Goal: Task Accomplishment & Management: Manage account settings

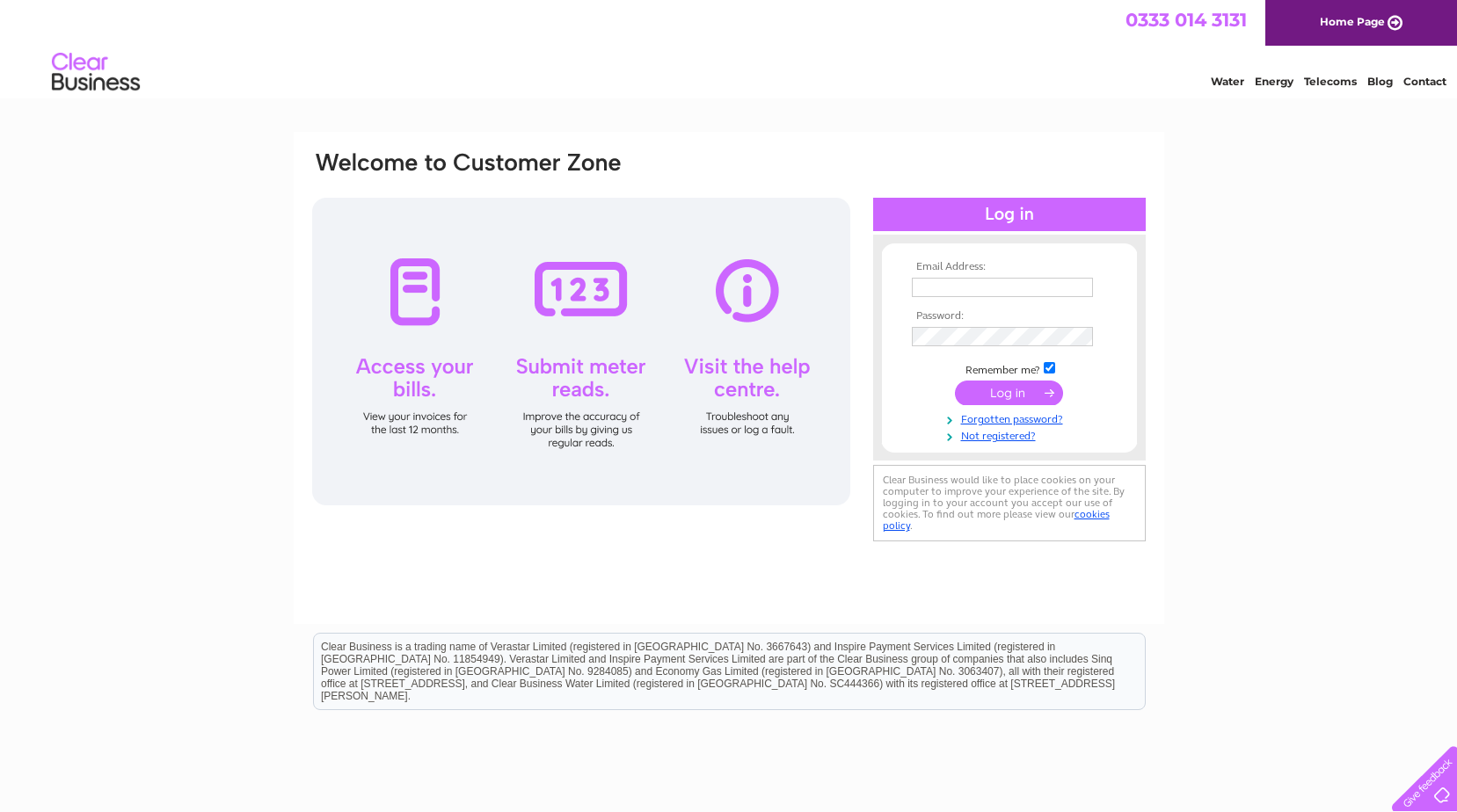
type input "steve@steve-rogers.co.uk"
click at [1017, 392] on input "submit" at bounding box center [1009, 393] width 108 height 25
click at [425, 313] on div at bounding box center [582, 352] width 538 height 308
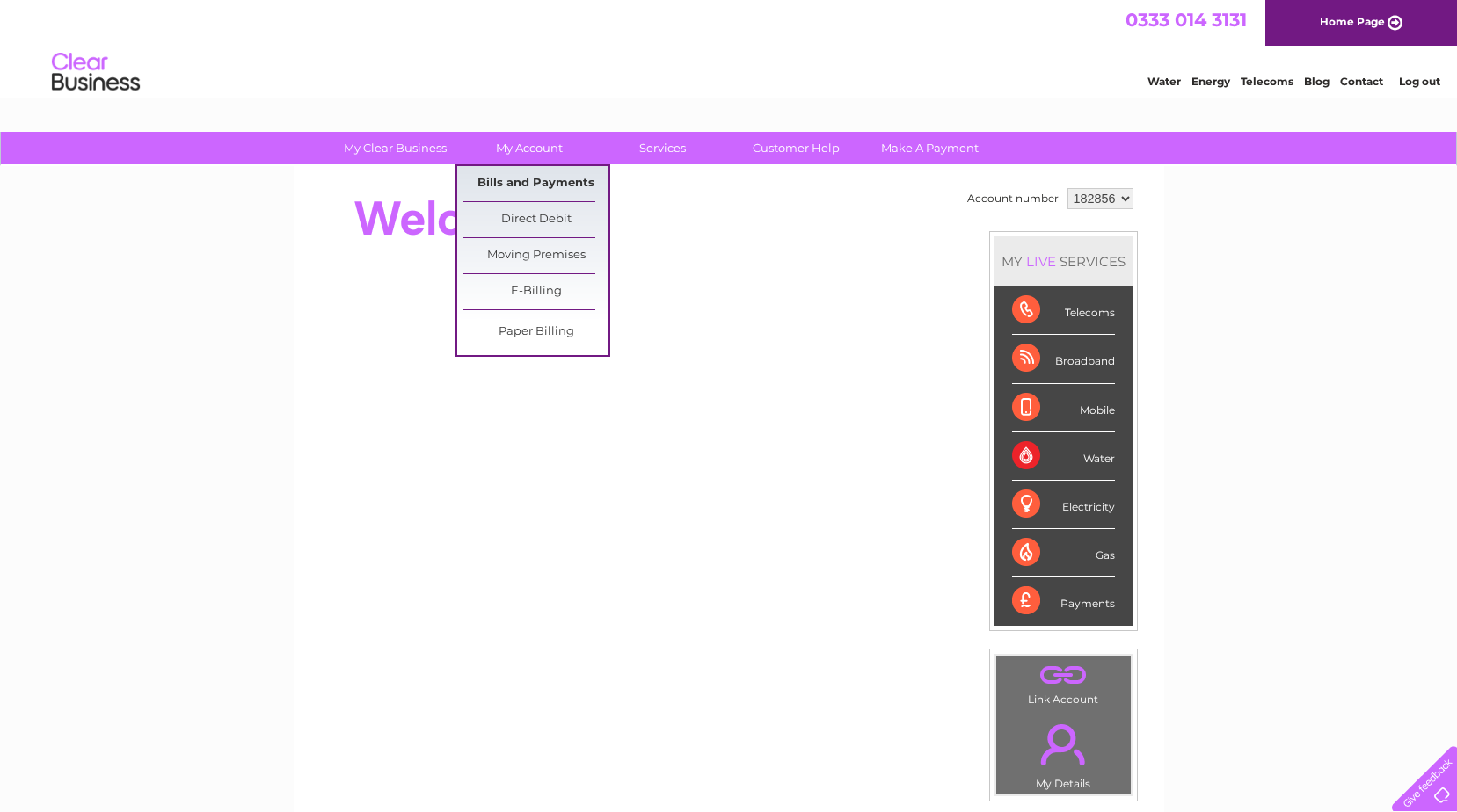
click at [522, 179] on link "Bills and Payments" at bounding box center [536, 183] width 145 height 35
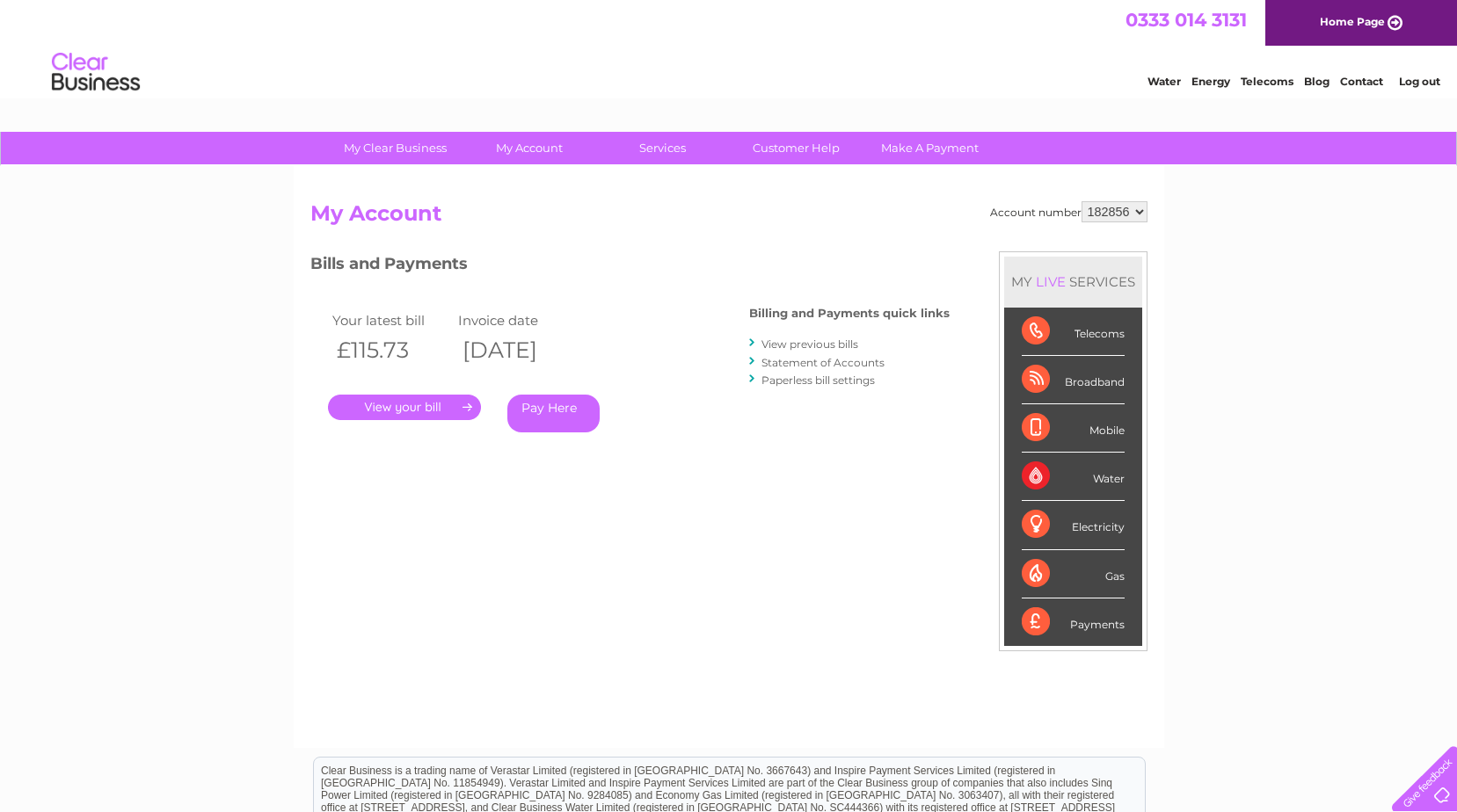
click at [810, 344] on link "View previous bills" at bounding box center [810, 344] width 97 height 13
click at [855, 341] on link "View previous bills" at bounding box center [810, 344] width 97 height 13
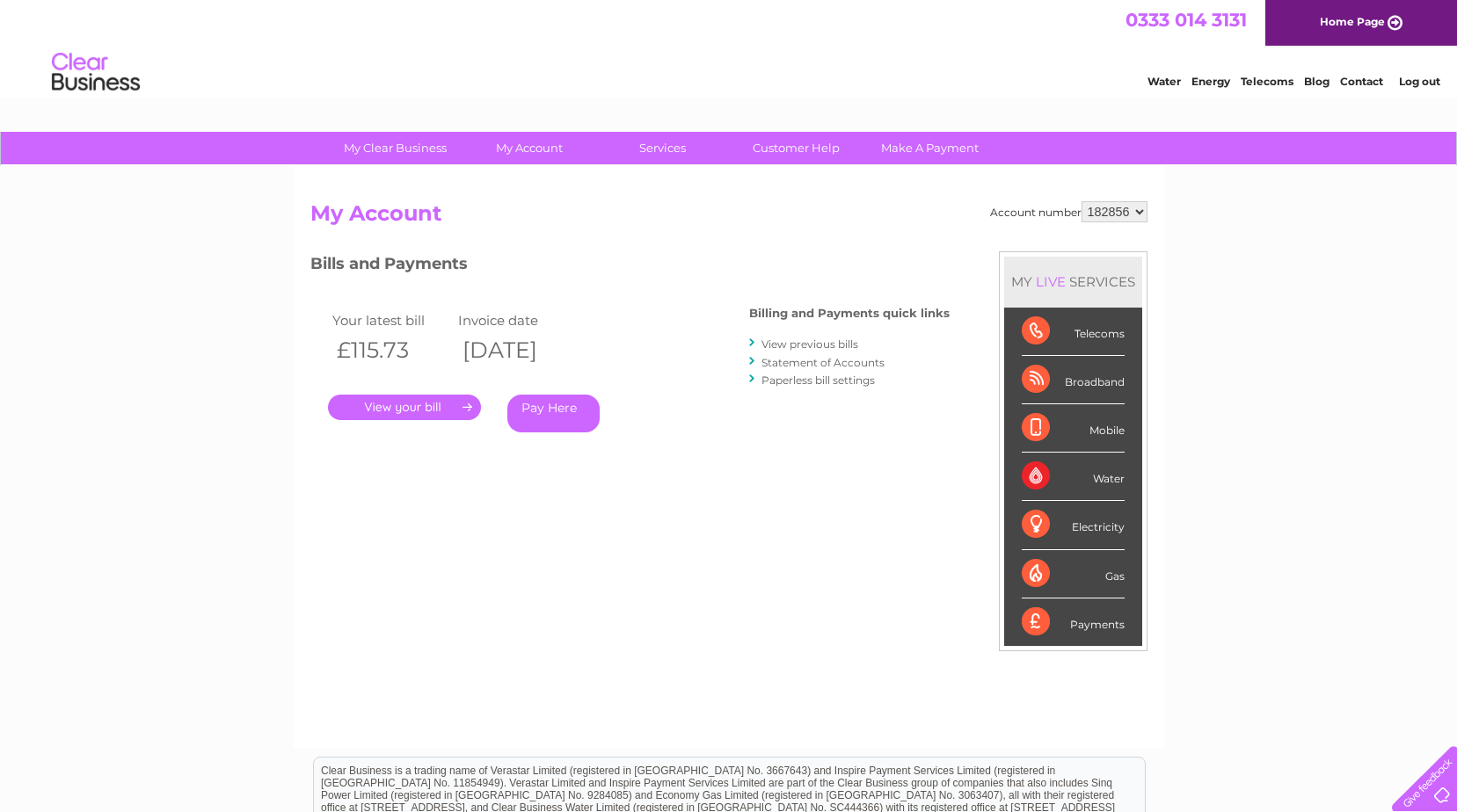
click at [855, 341] on link "View previous bills" at bounding box center [810, 344] width 97 height 13
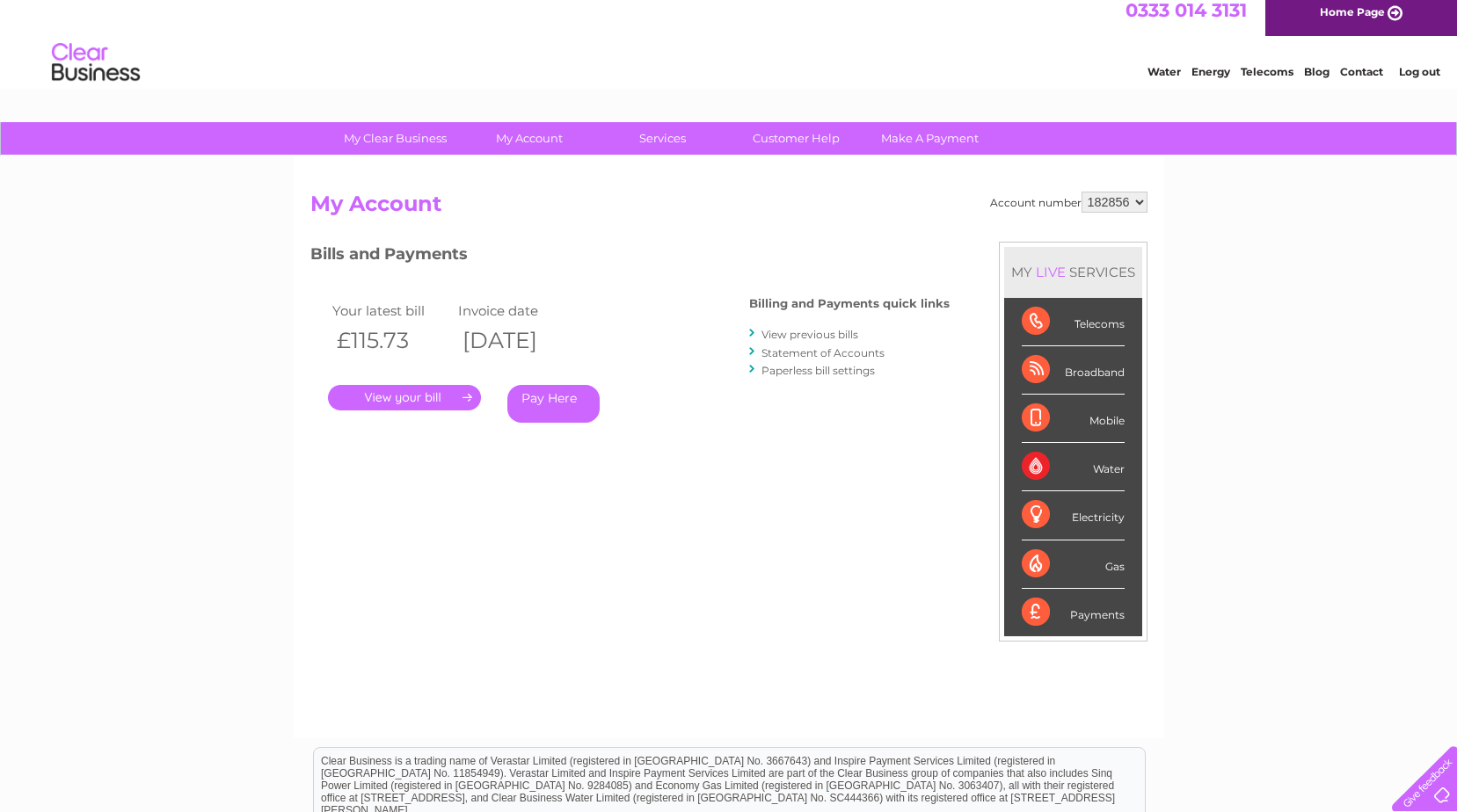
scroll to position [70, 0]
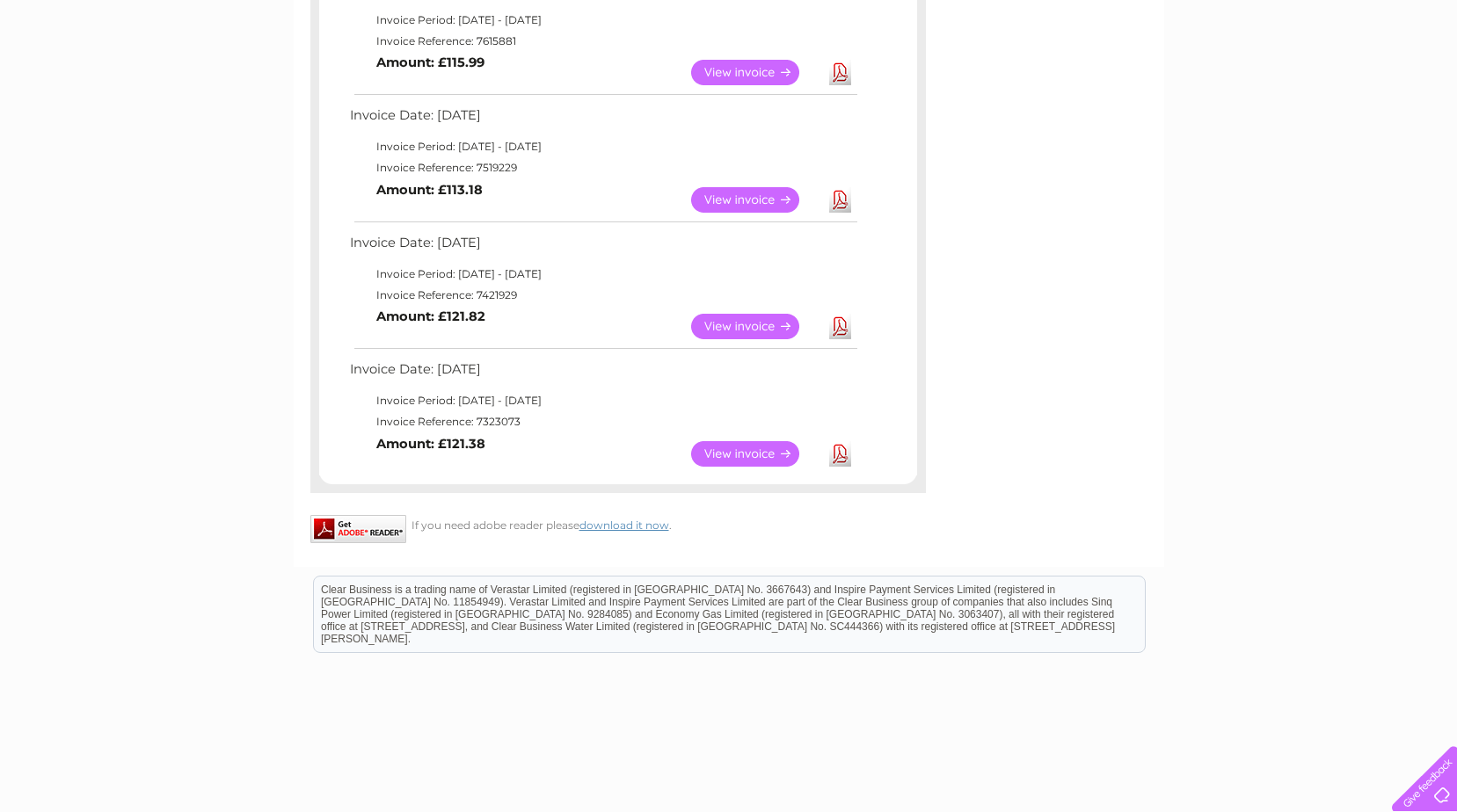
scroll to position [928, 0]
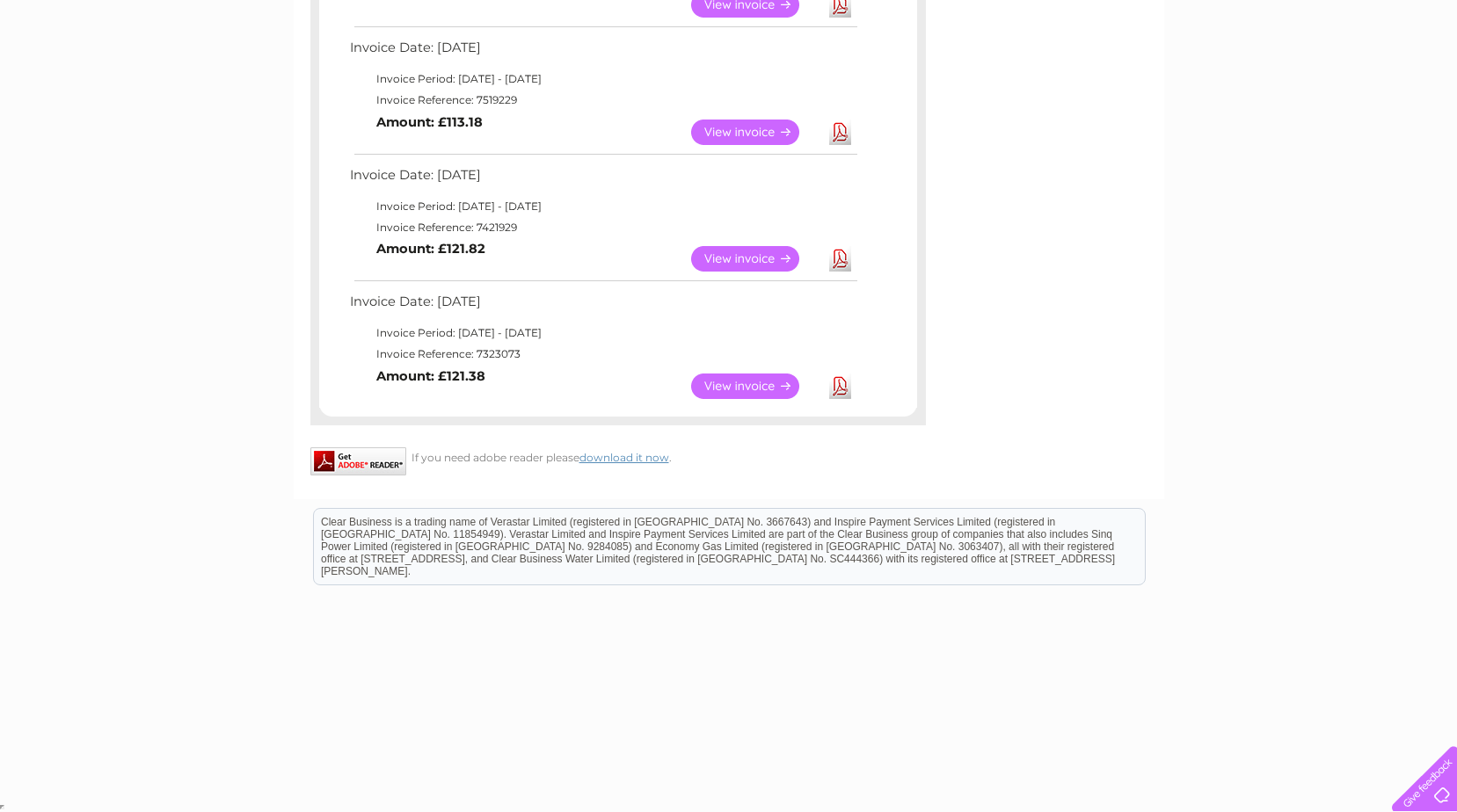
drag, startPoint x: 1465, startPoint y: 232, endPoint x: 1388, endPoint y: 157, distance: 107.5
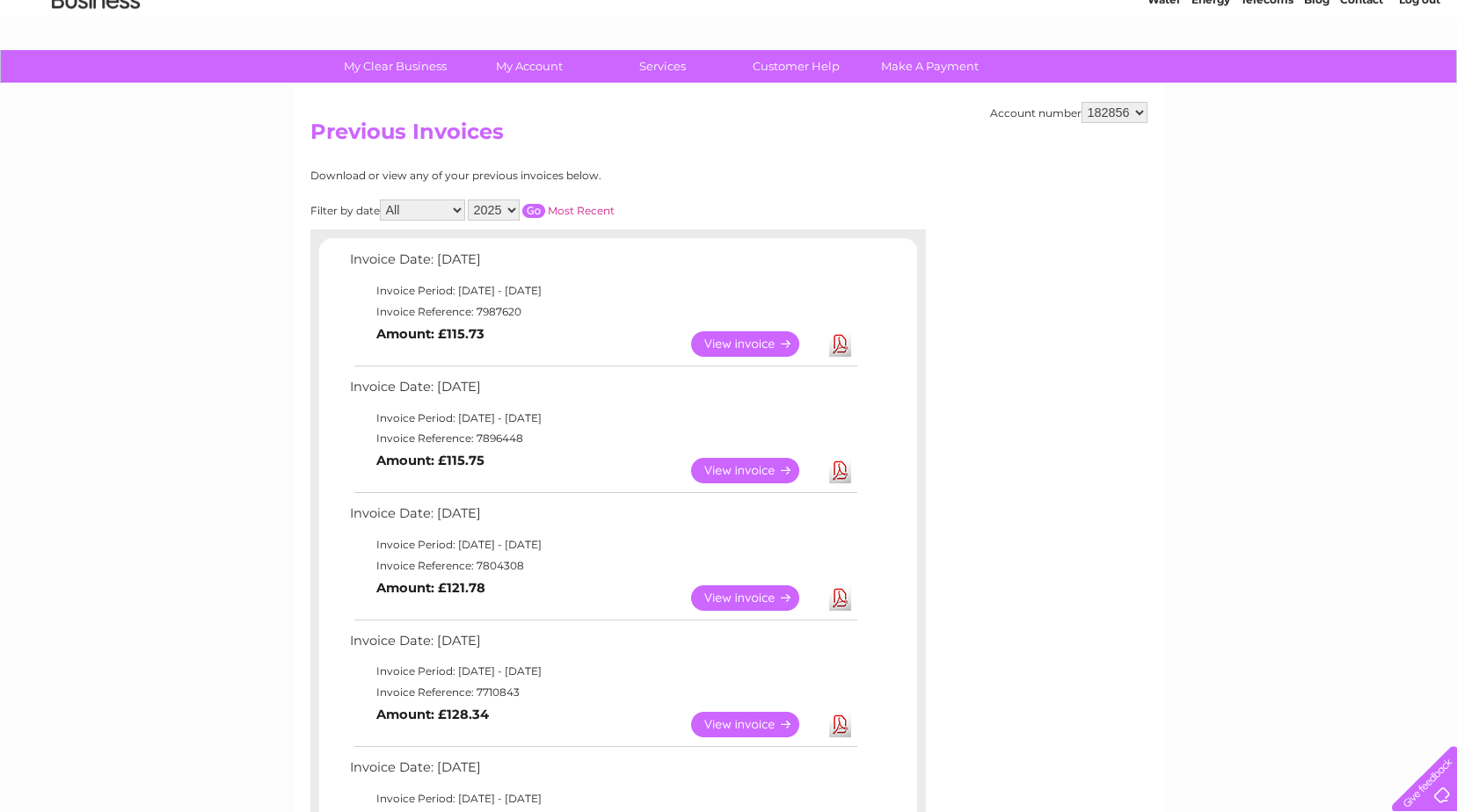
scroll to position [77, 0]
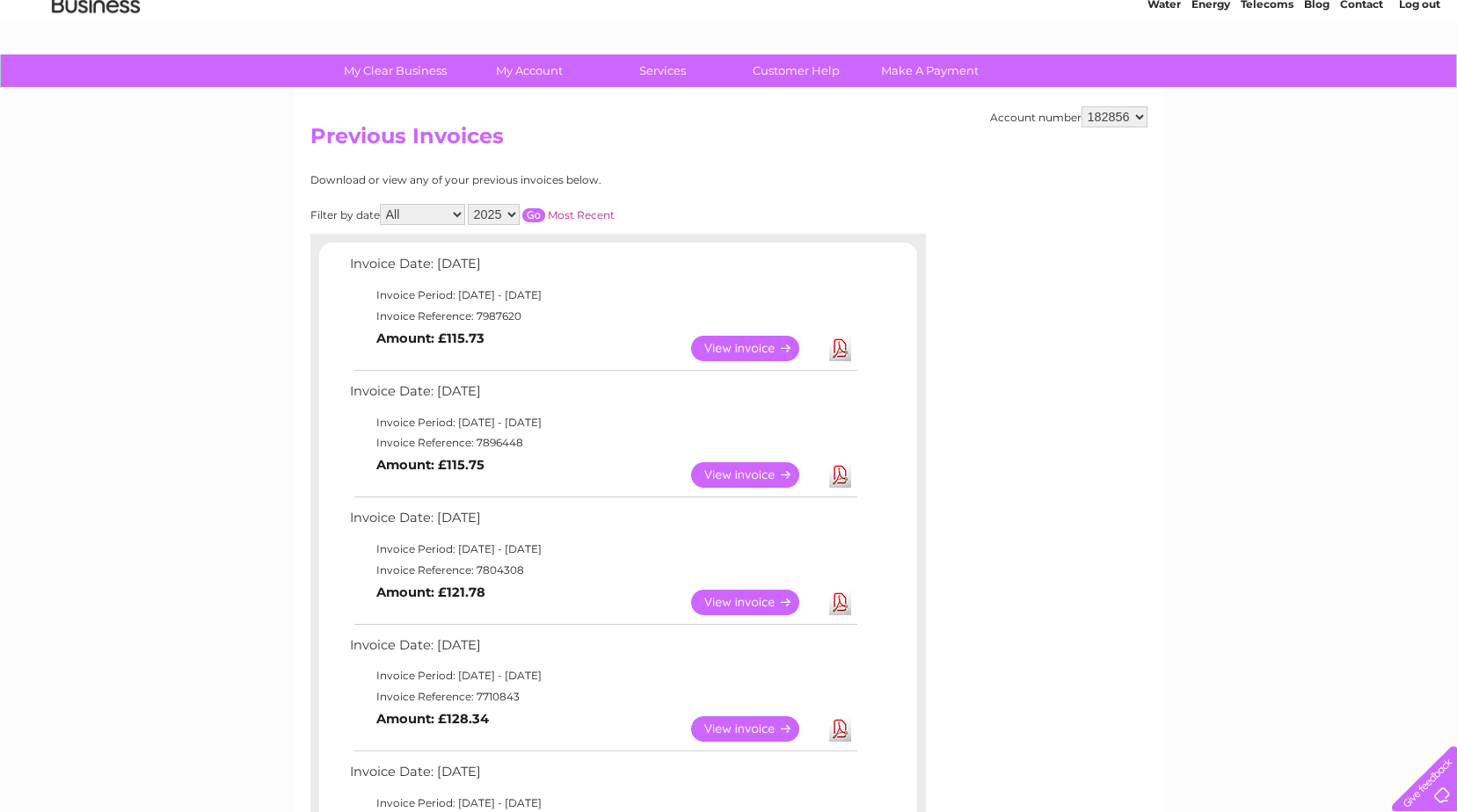
click at [514, 213] on select "2025 2024 2023 2022" at bounding box center [494, 214] width 52 height 21
select select "2024"
click at [470, 204] on select "2025 2024 2023 2022" at bounding box center [494, 214] width 52 height 21
click at [535, 213] on input "button" at bounding box center [533, 215] width 23 height 14
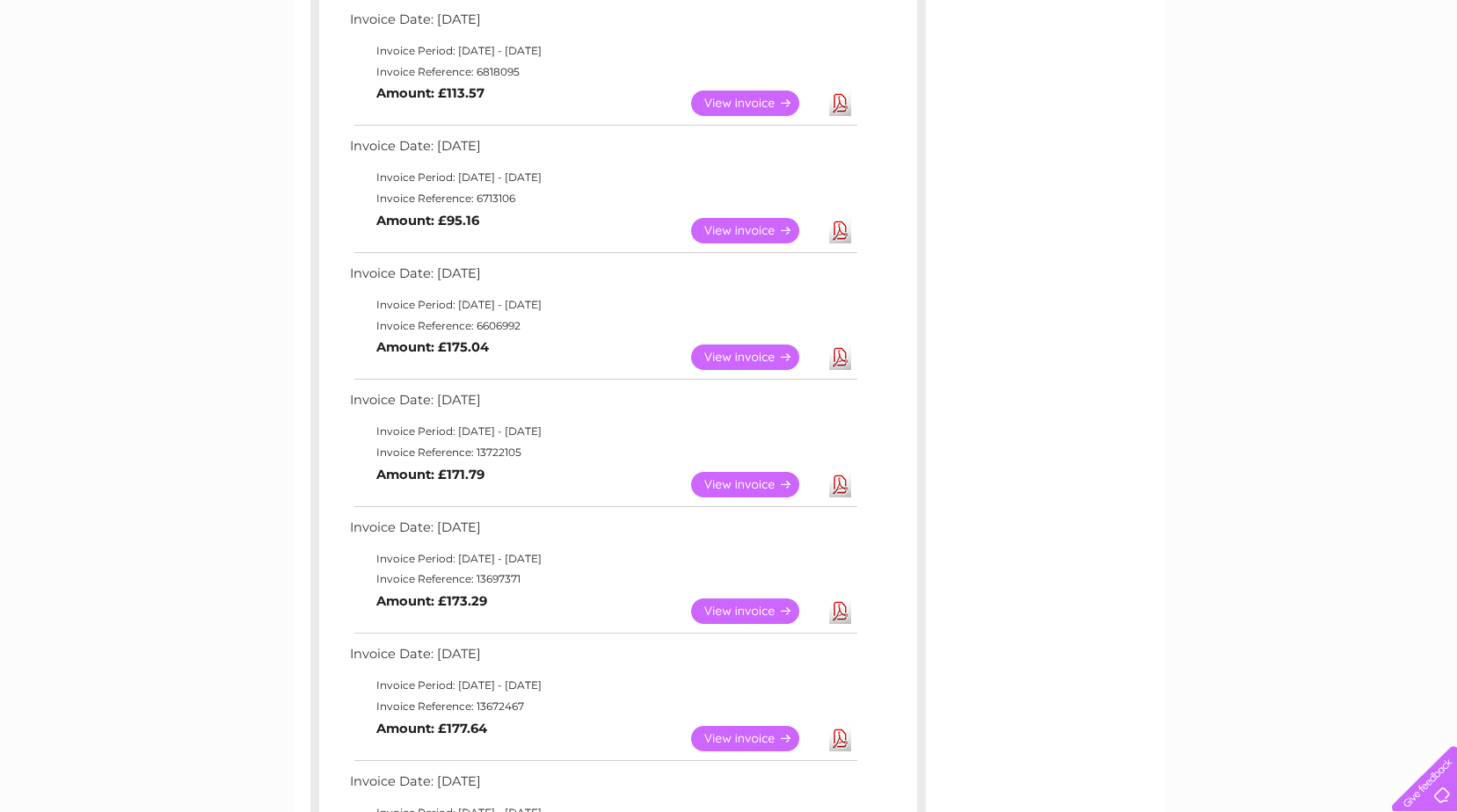
scroll to position [883, 0]
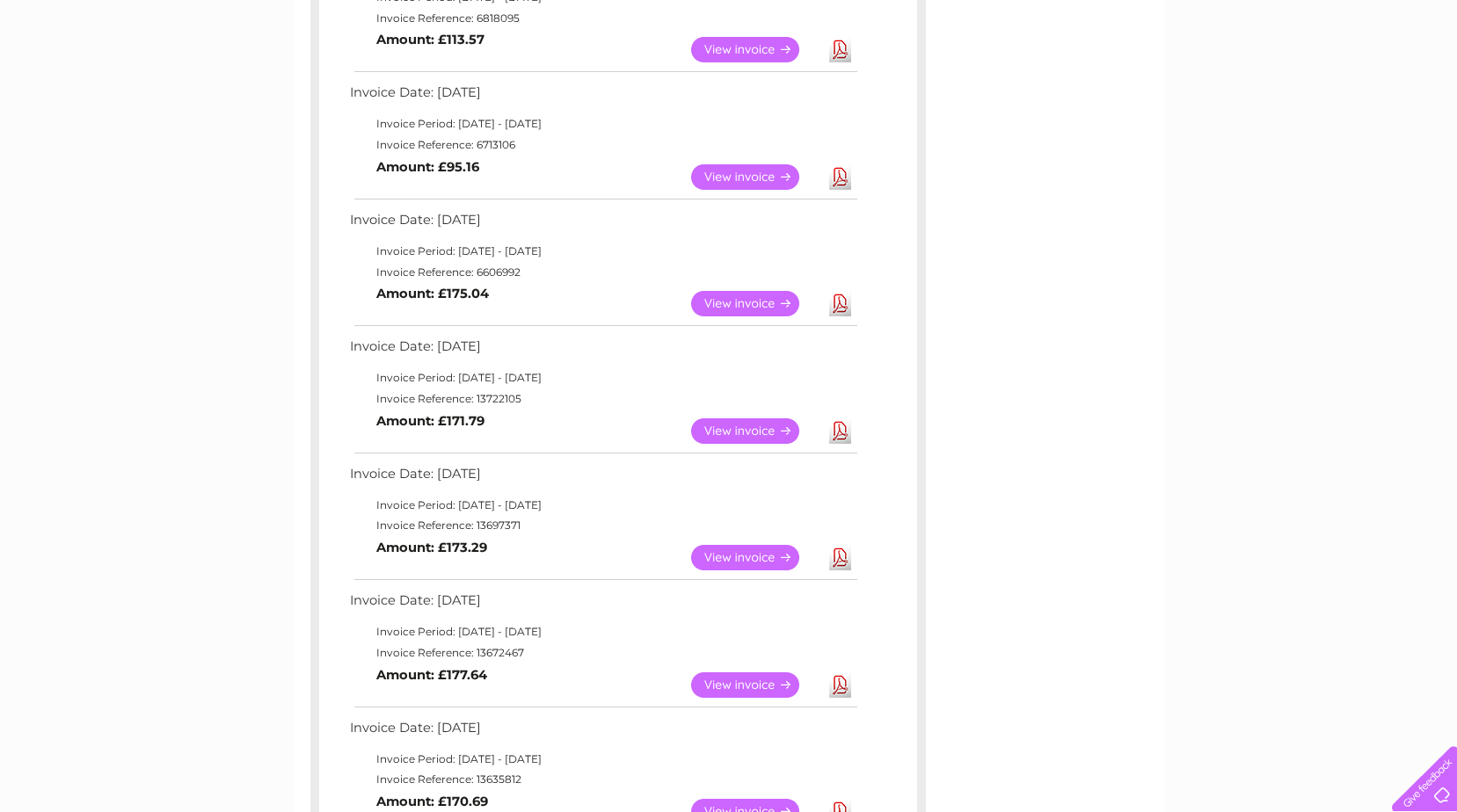
click at [756, 427] on link "View" at bounding box center [756, 431] width 129 height 26
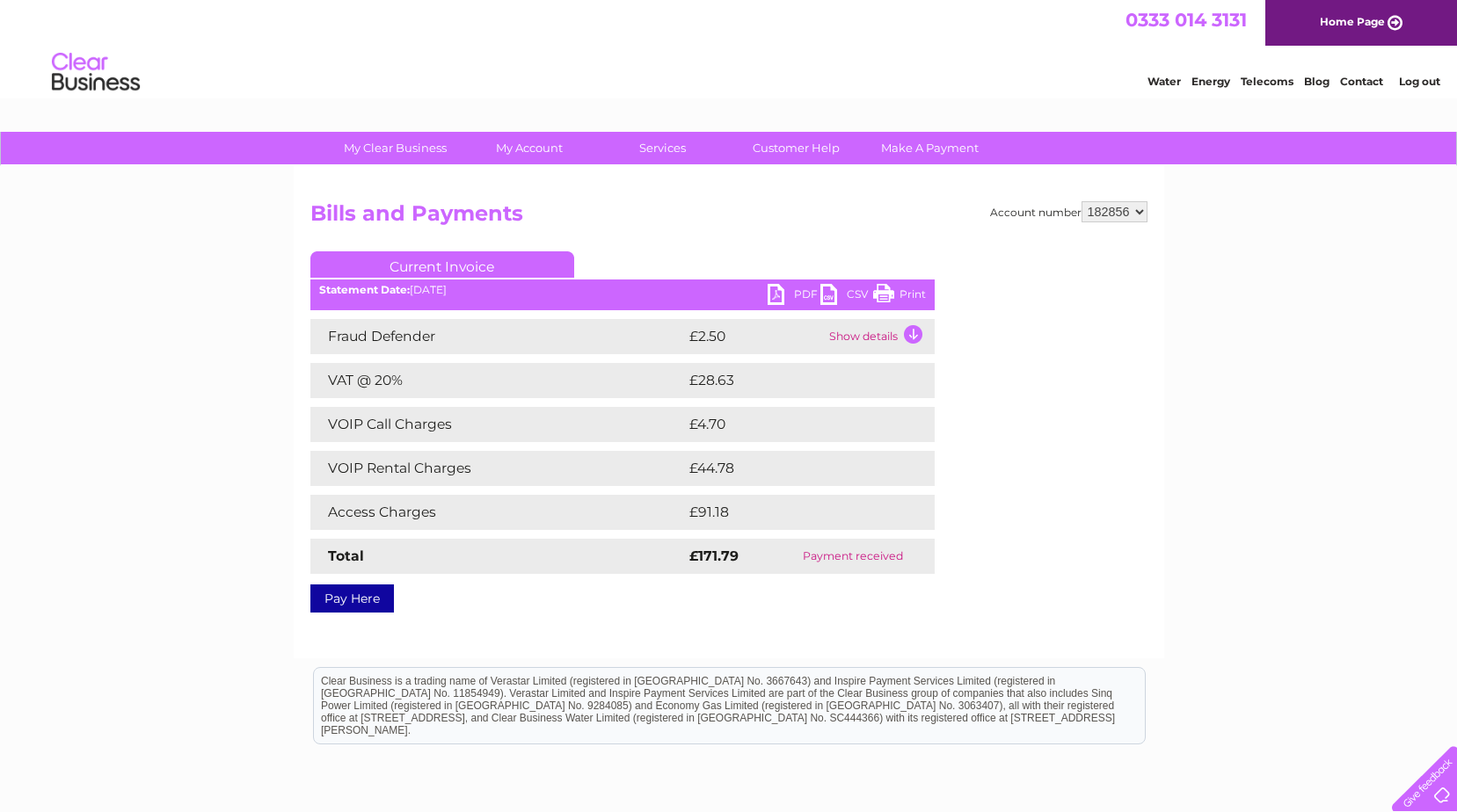
click at [886, 292] on link "Print" at bounding box center [899, 297] width 53 height 26
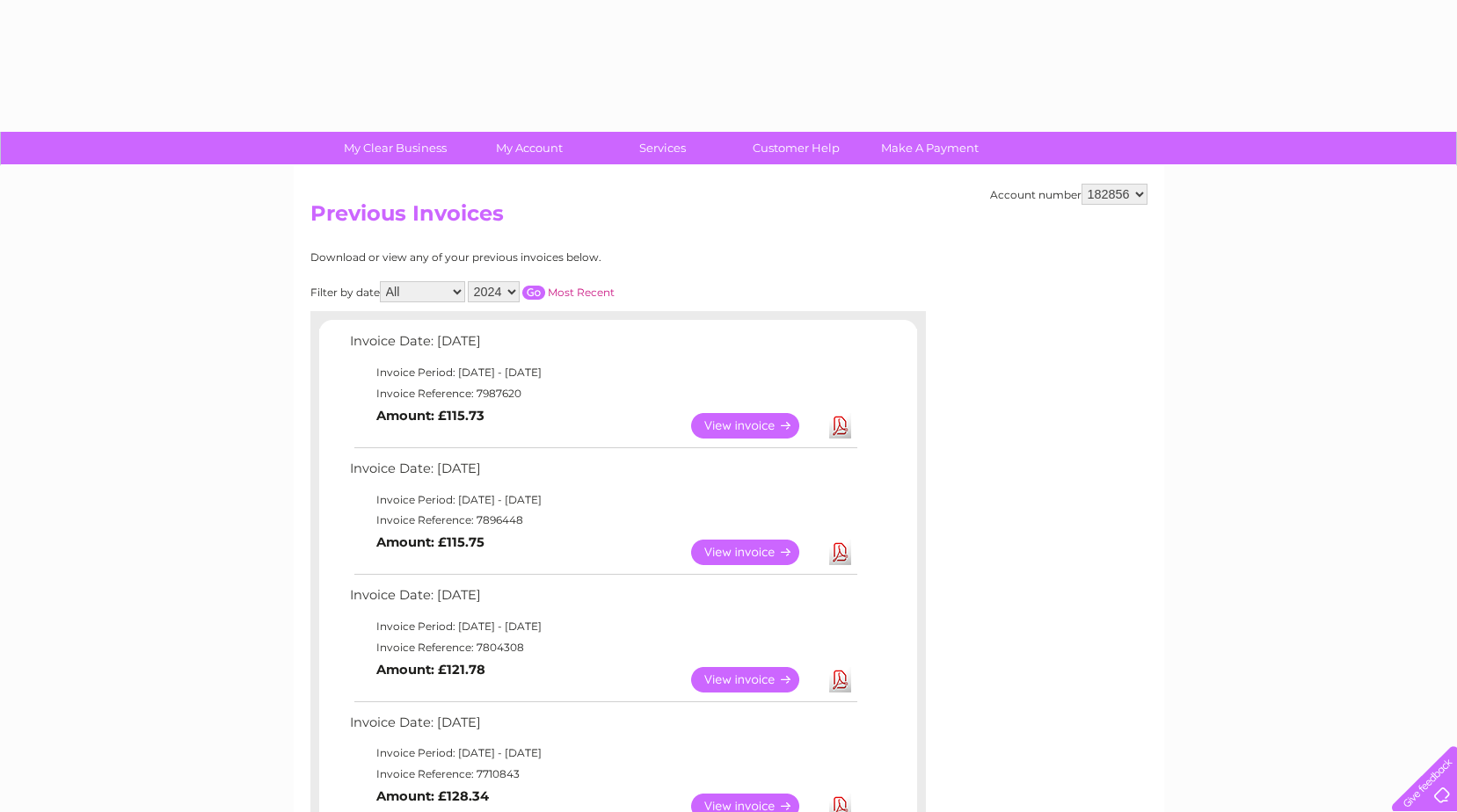
select select "2024"
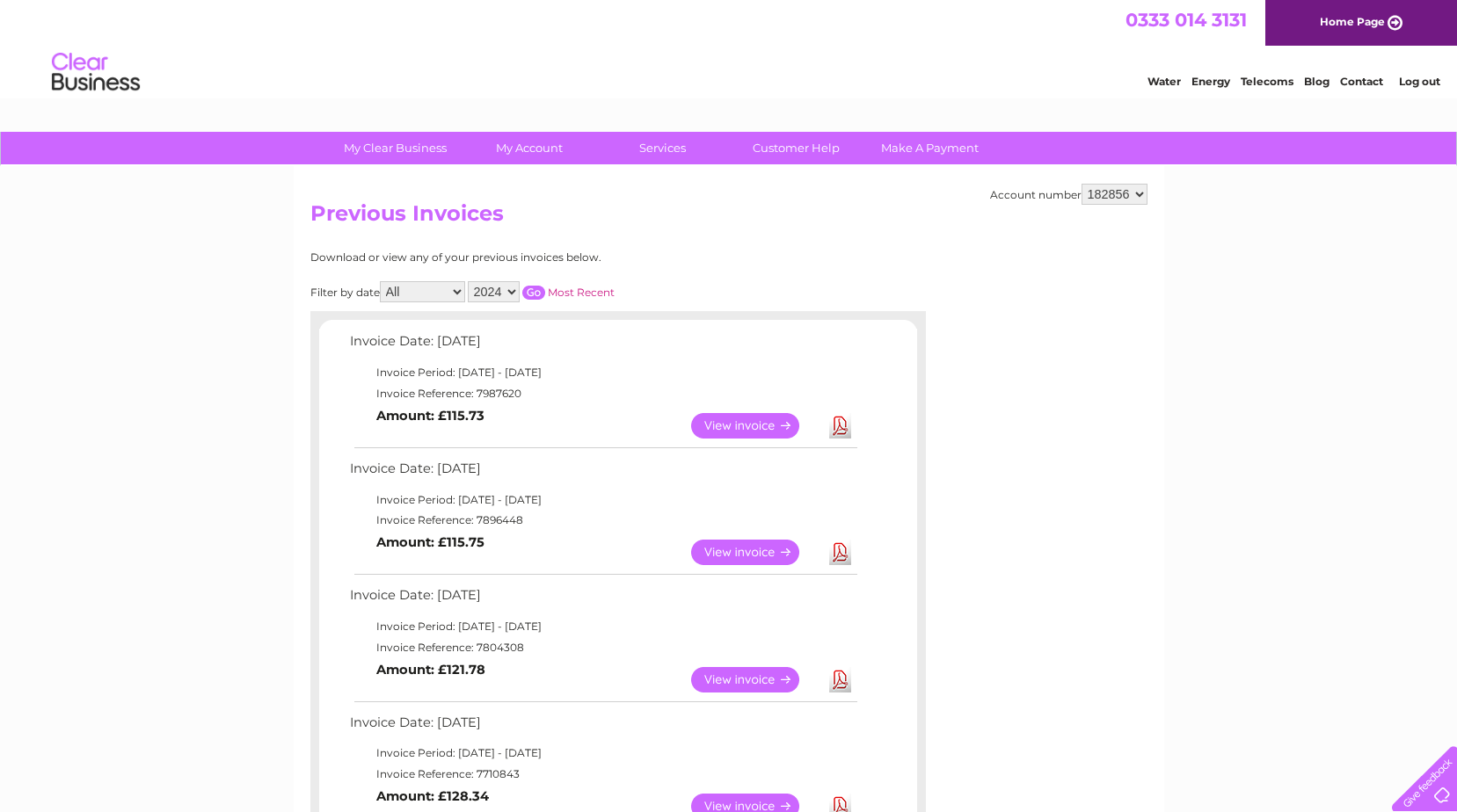
click at [539, 290] on input "button" at bounding box center [533, 292] width 23 height 14
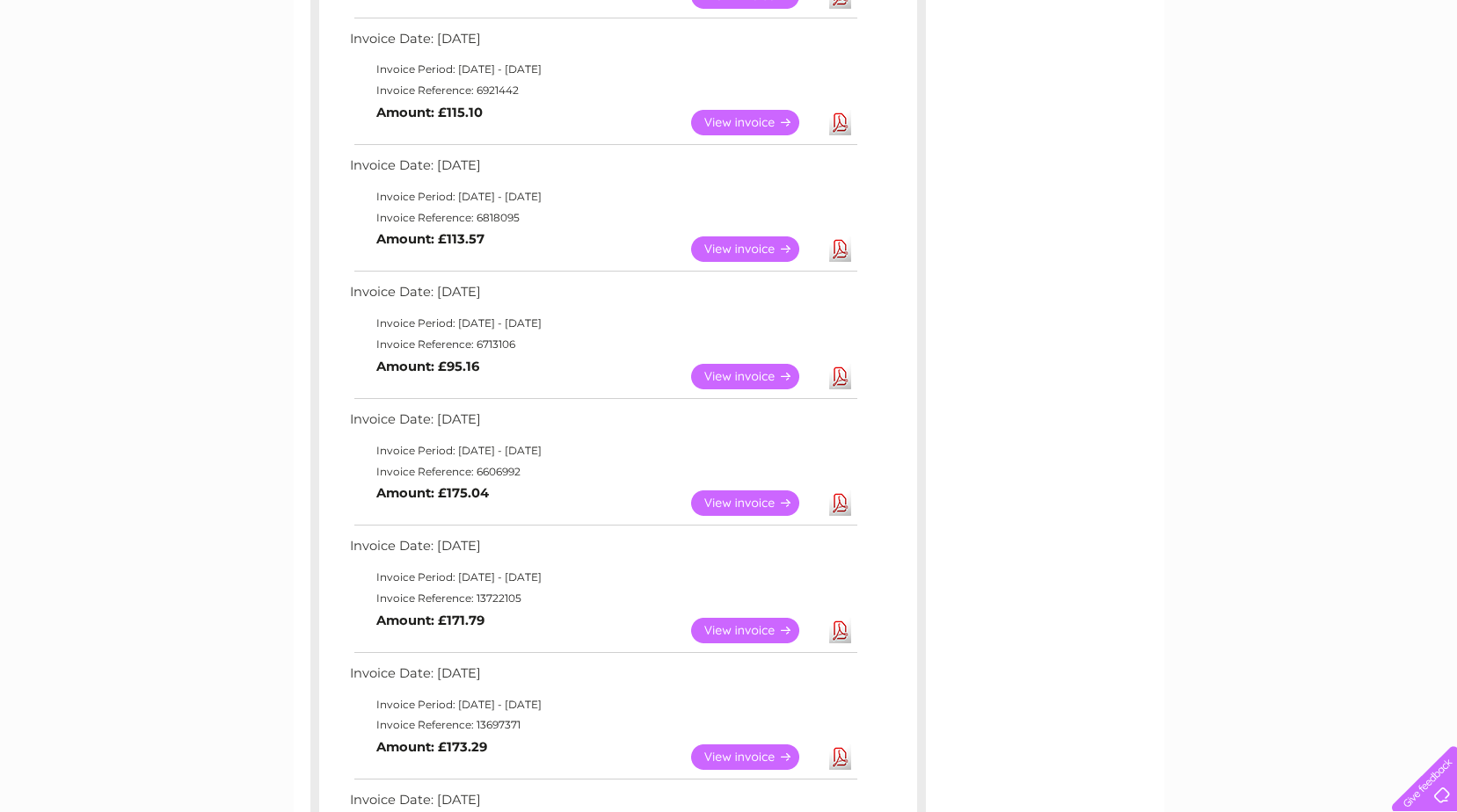
scroll to position [696, 0]
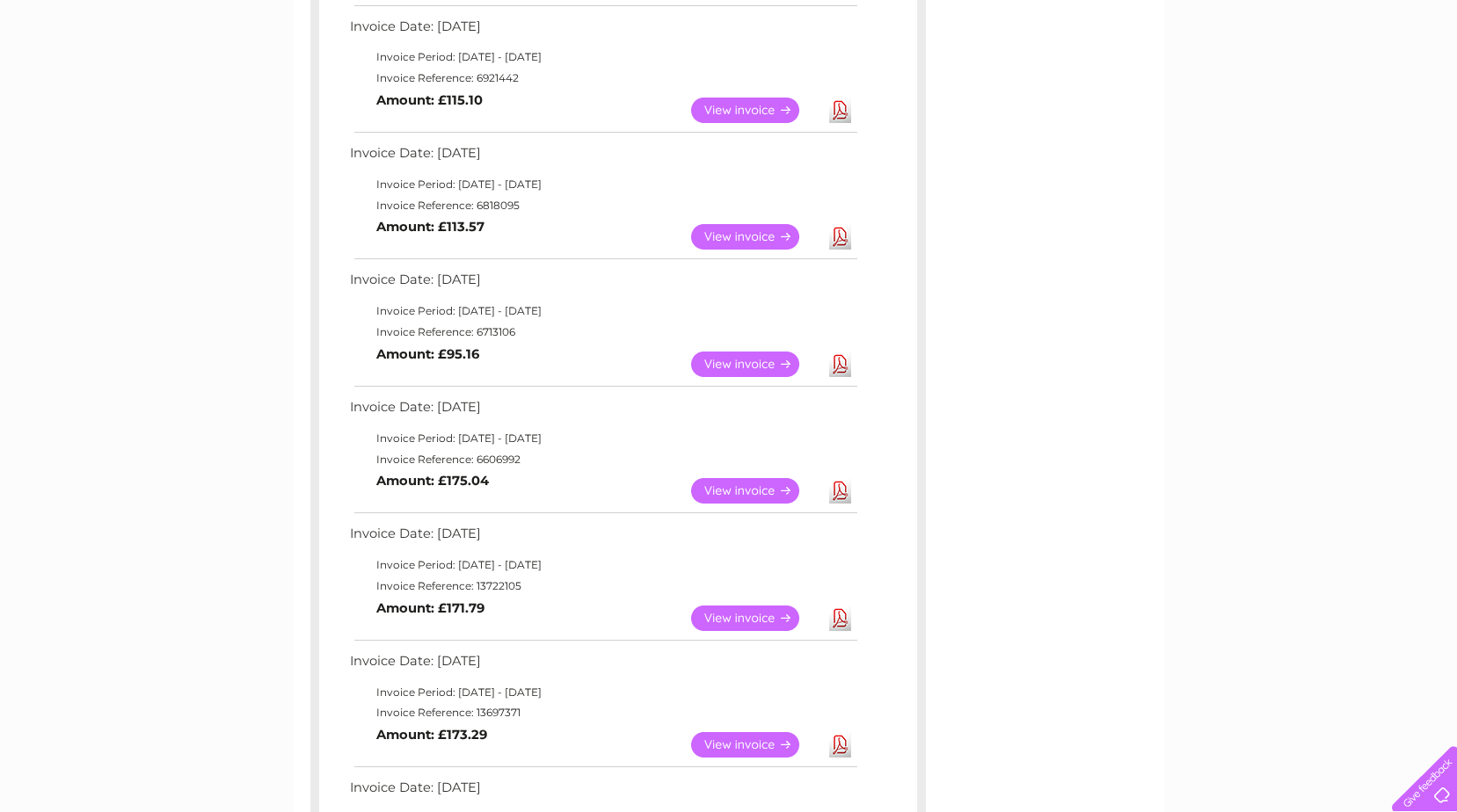
click at [768, 491] on link "View" at bounding box center [756, 491] width 129 height 26
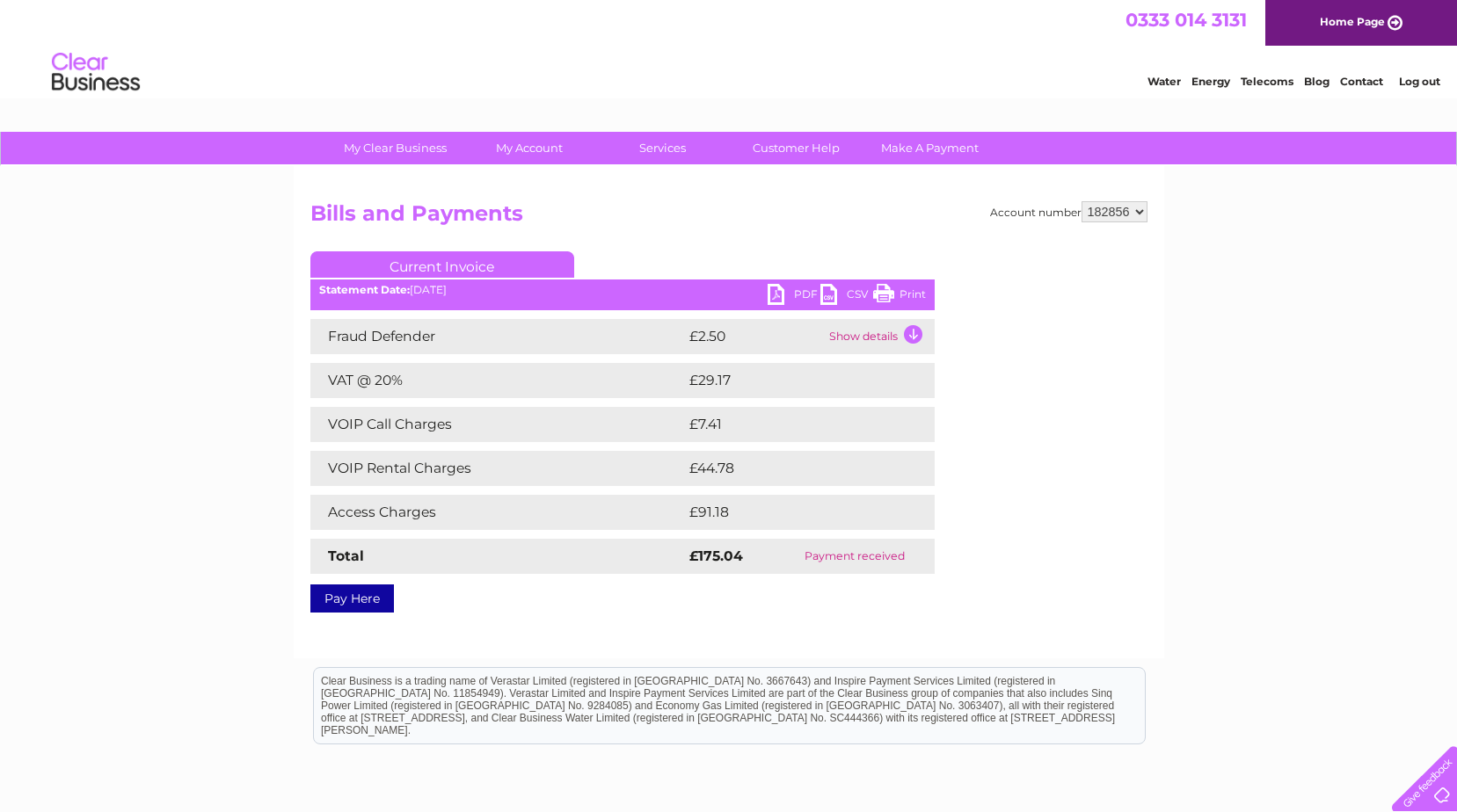
drag, startPoint x: 883, startPoint y: 287, endPoint x: 158, endPoint y: 59, distance: 760.0
click at [883, 287] on link "Print" at bounding box center [899, 297] width 53 height 26
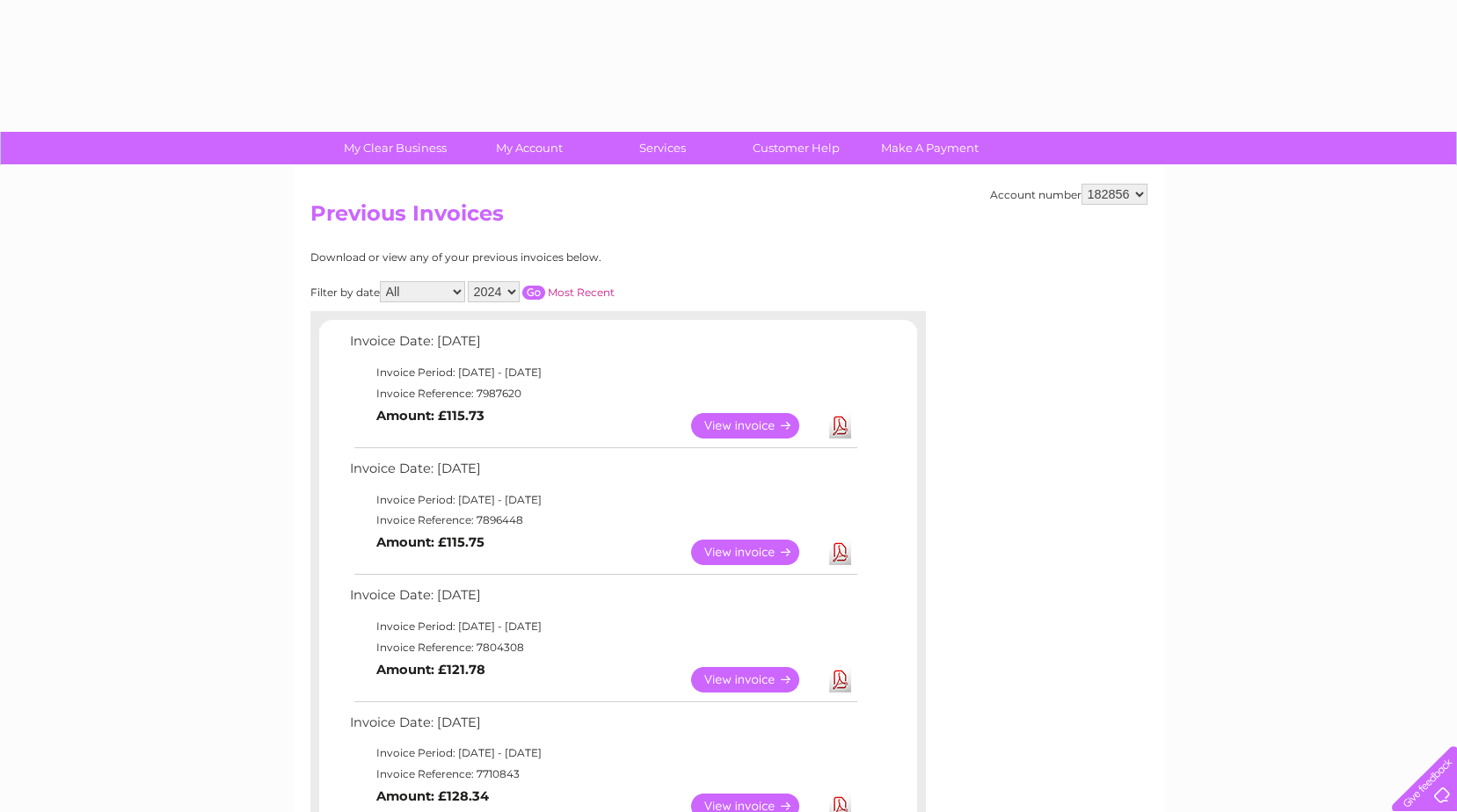
select select "2024"
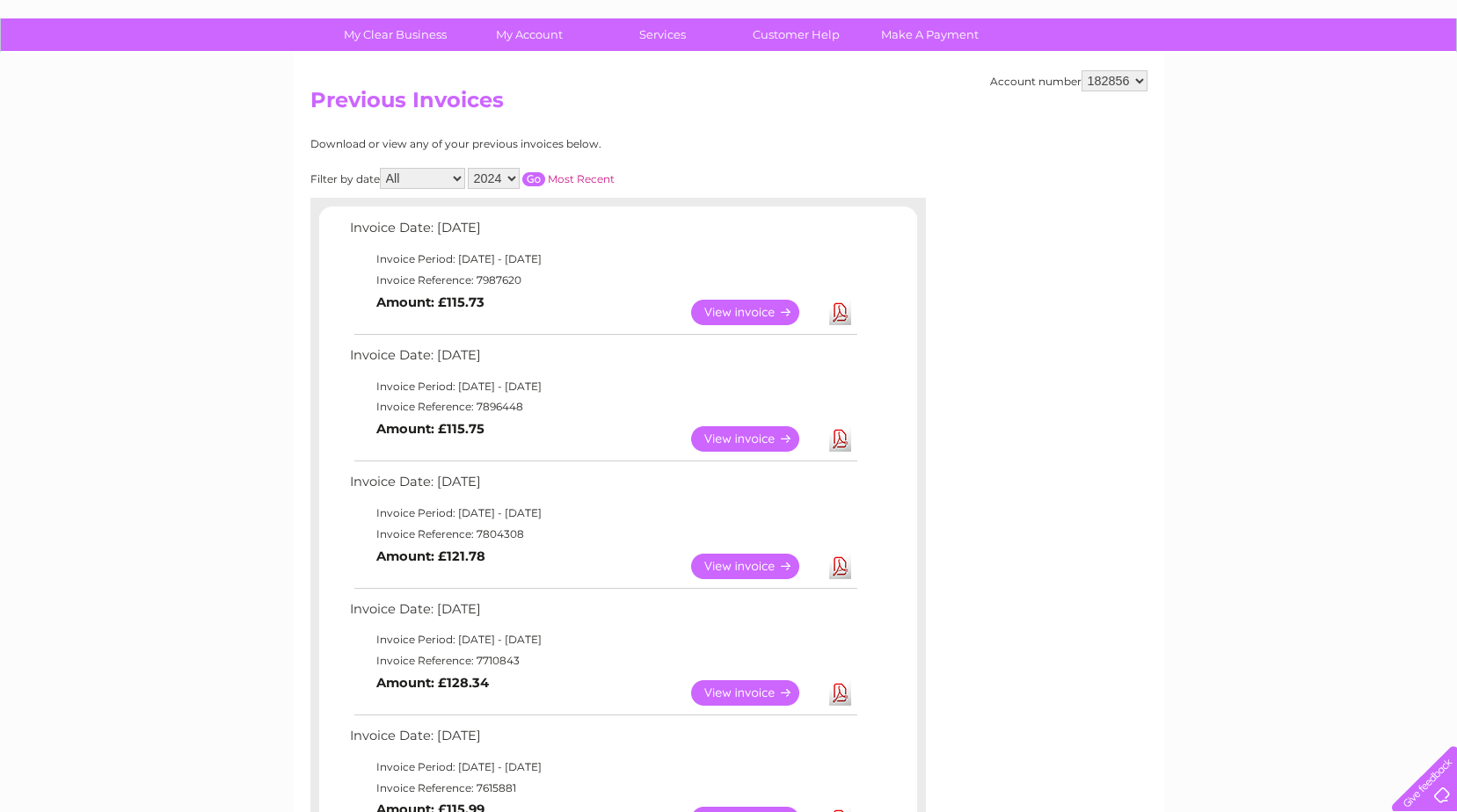
scroll to position [109, 0]
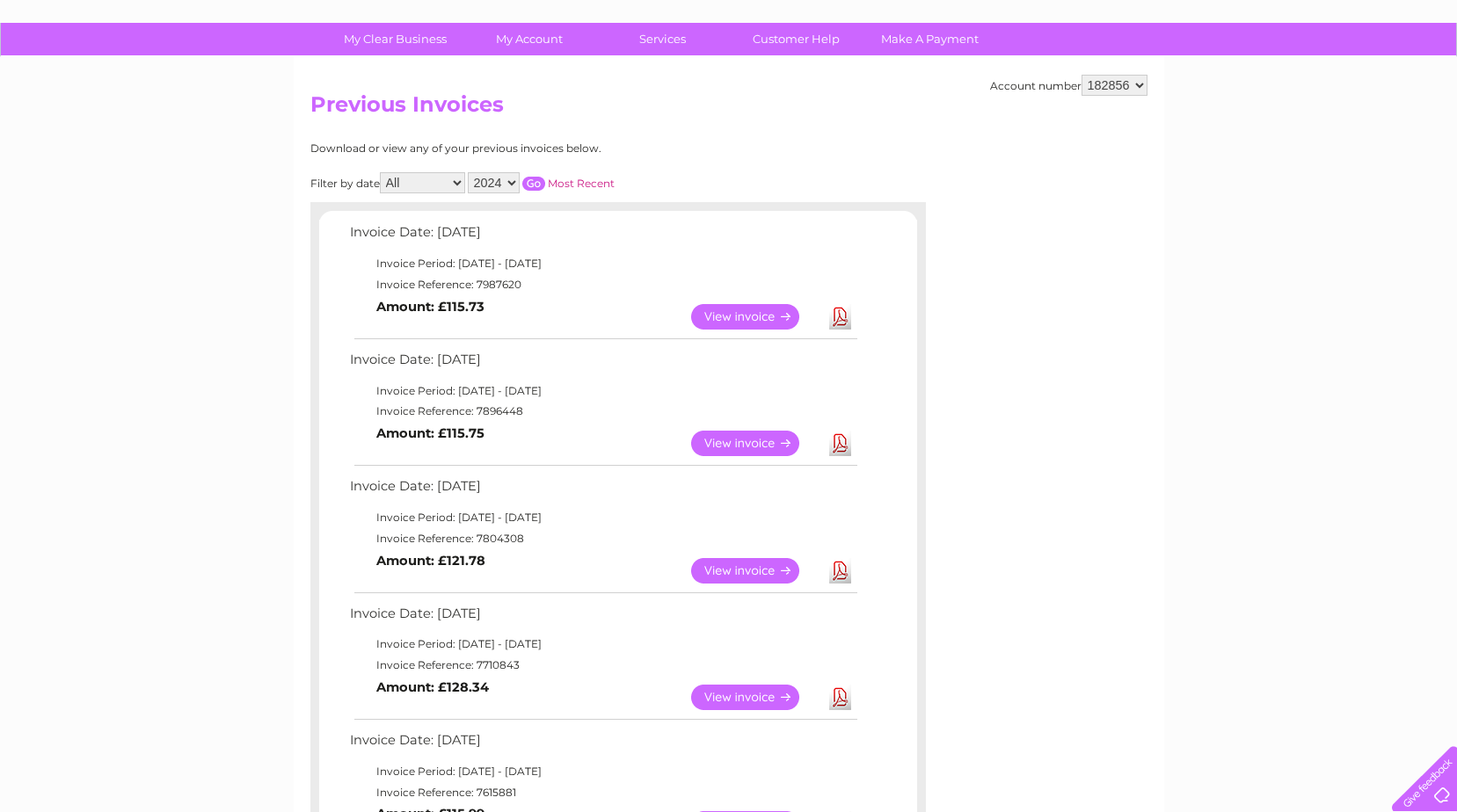
click at [533, 179] on input "button" at bounding box center [533, 183] width 23 height 14
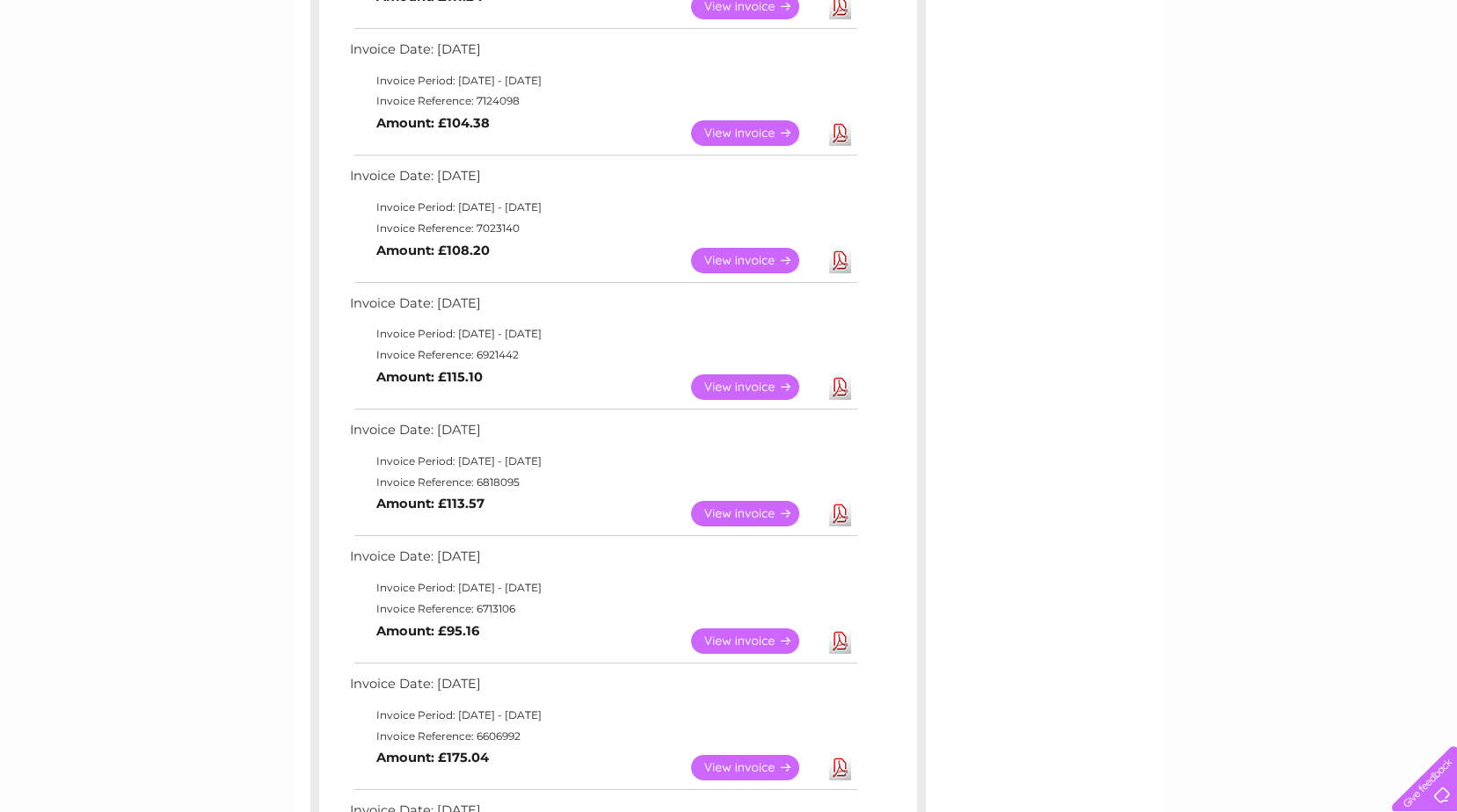
scroll to position [526, 0]
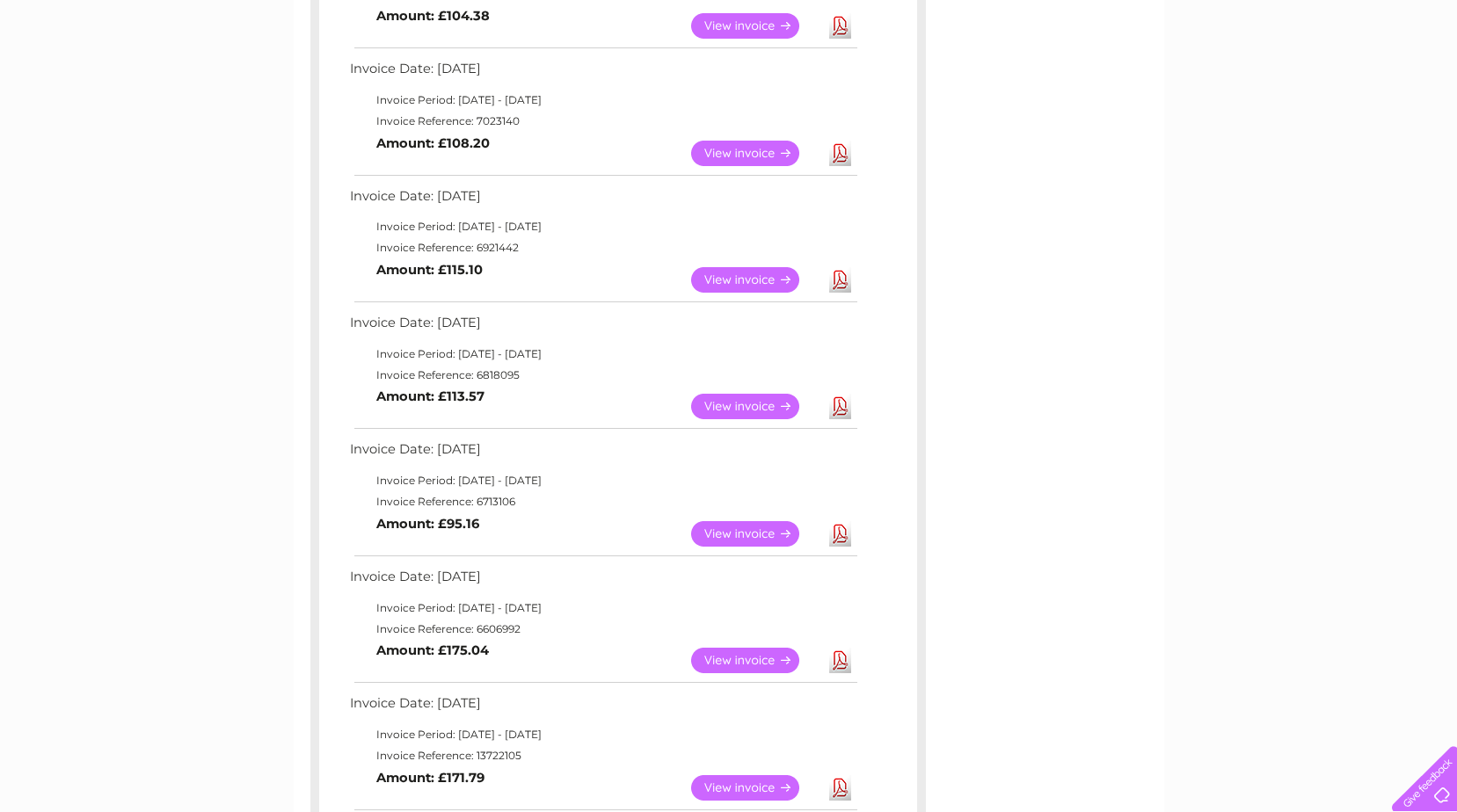
click at [755, 532] on link "View" at bounding box center [756, 534] width 129 height 26
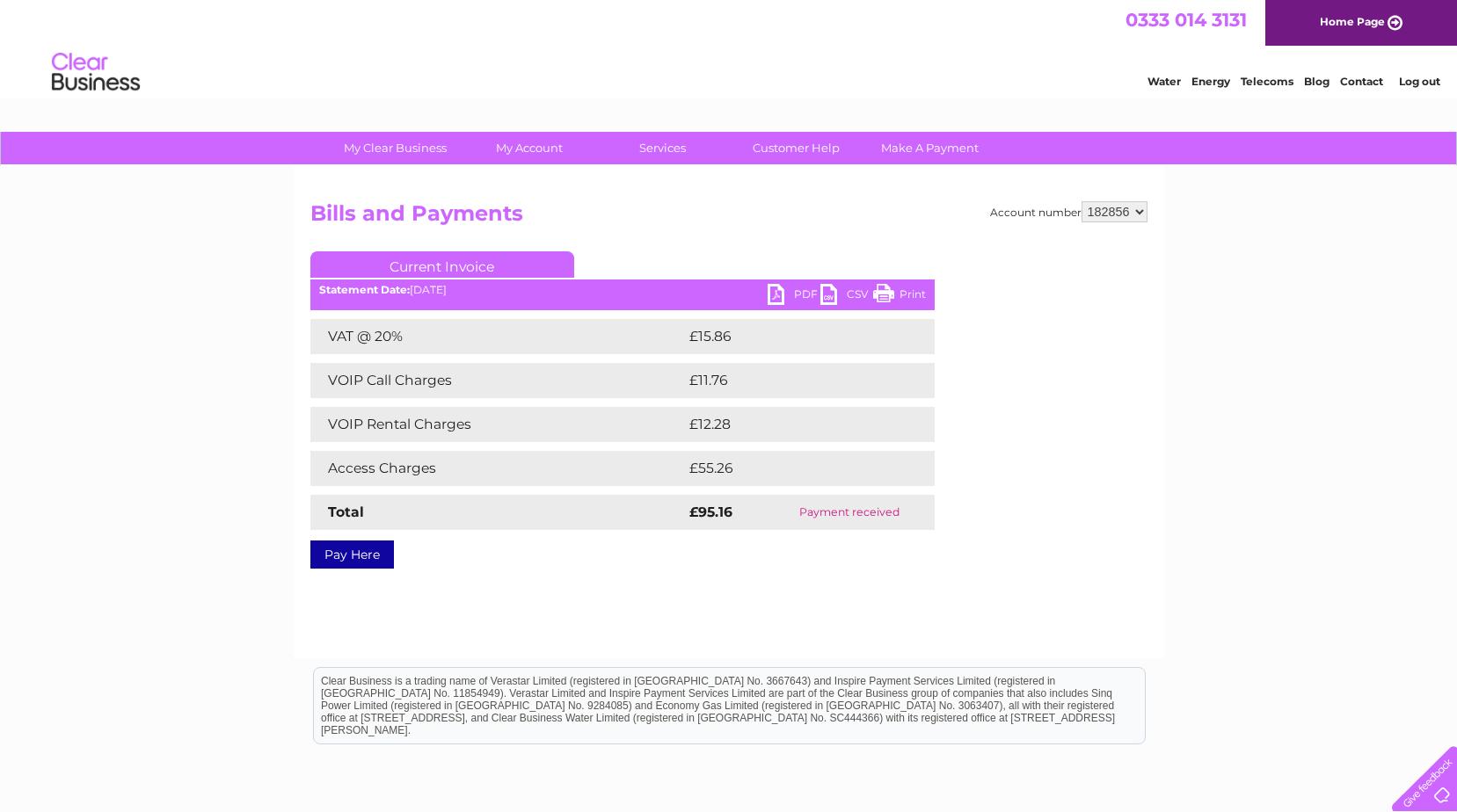
click at [884, 290] on link "Print" at bounding box center [899, 297] width 53 height 26
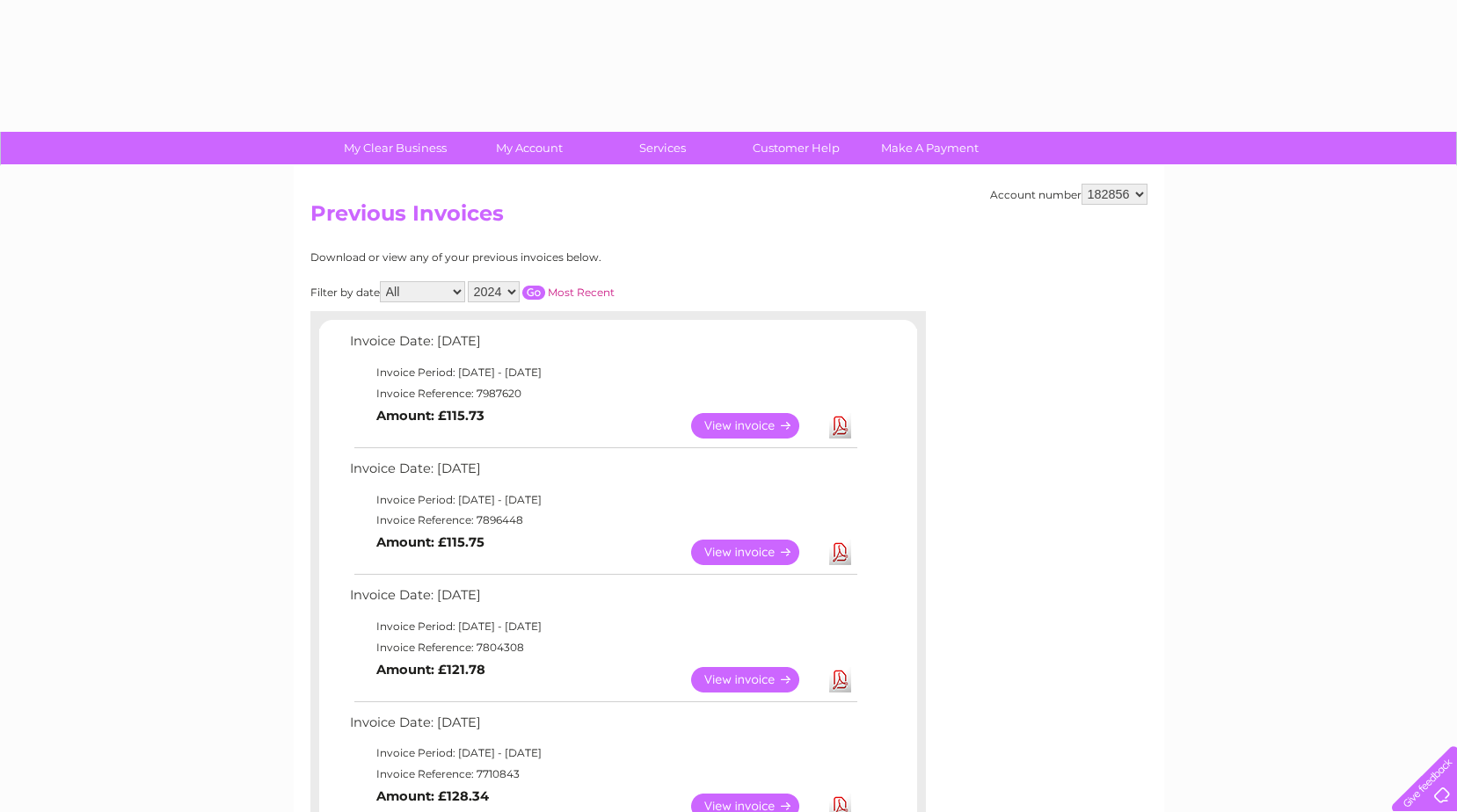
select select "2024"
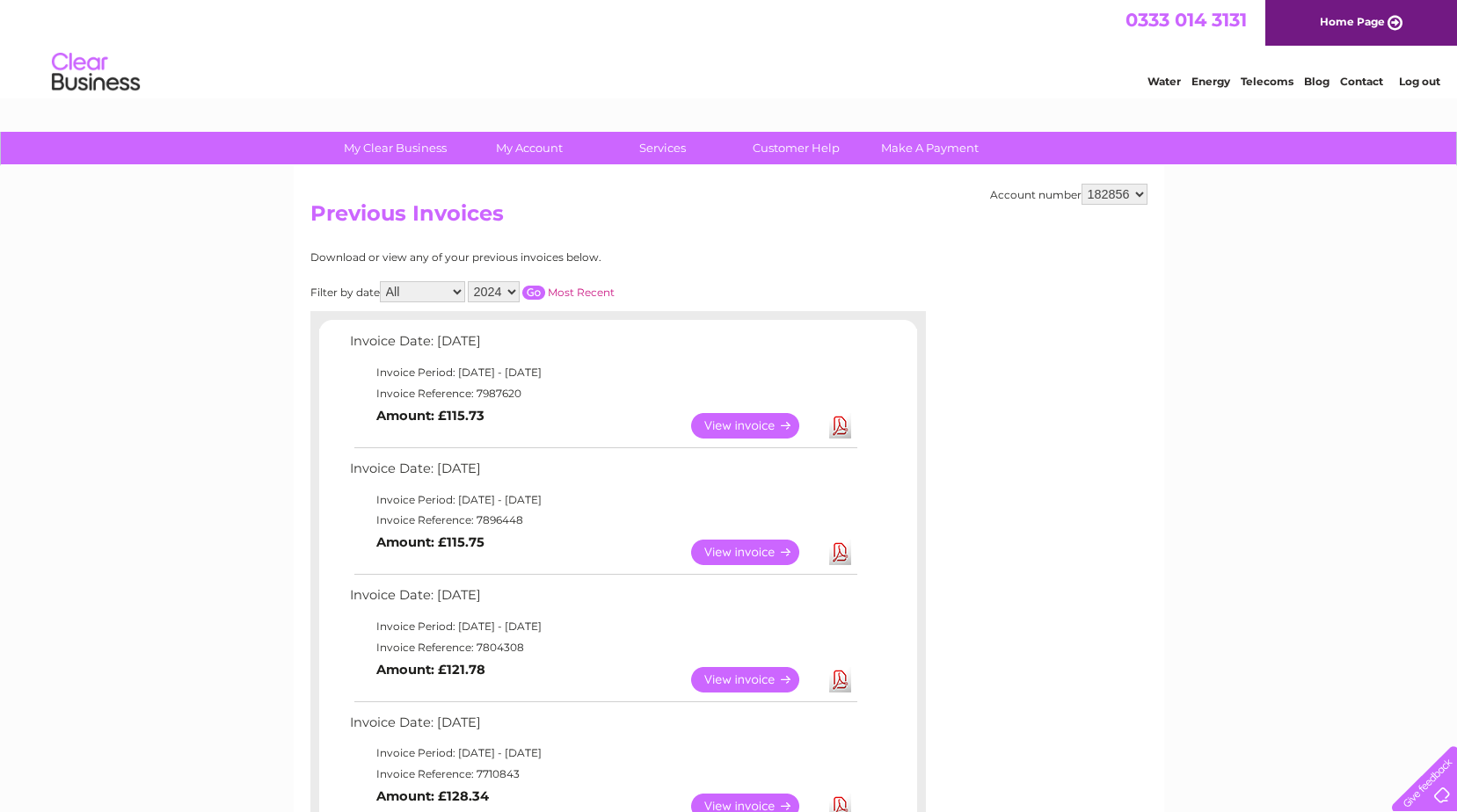
click at [533, 287] on input "button" at bounding box center [533, 292] width 23 height 14
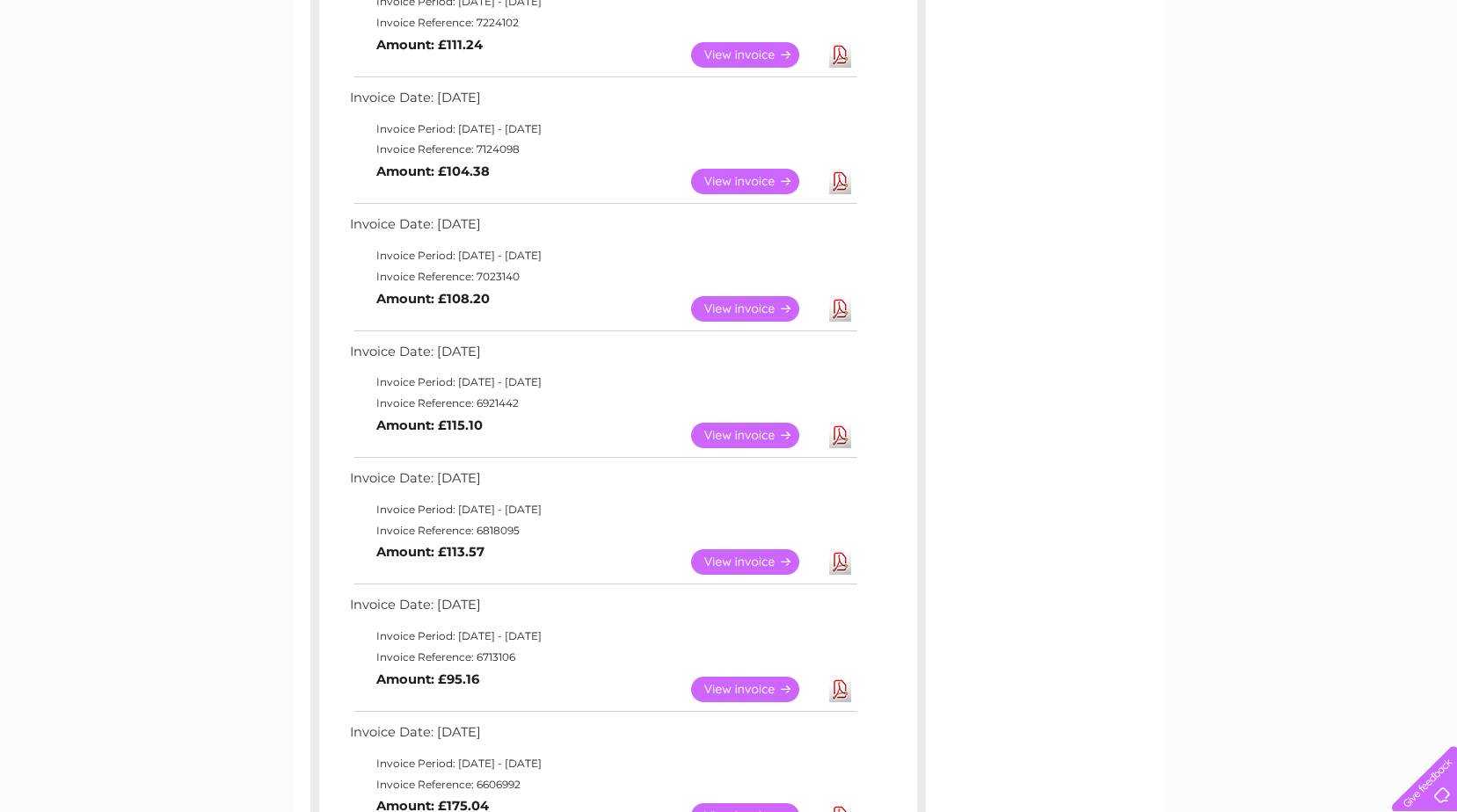
scroll to position [415, 0]
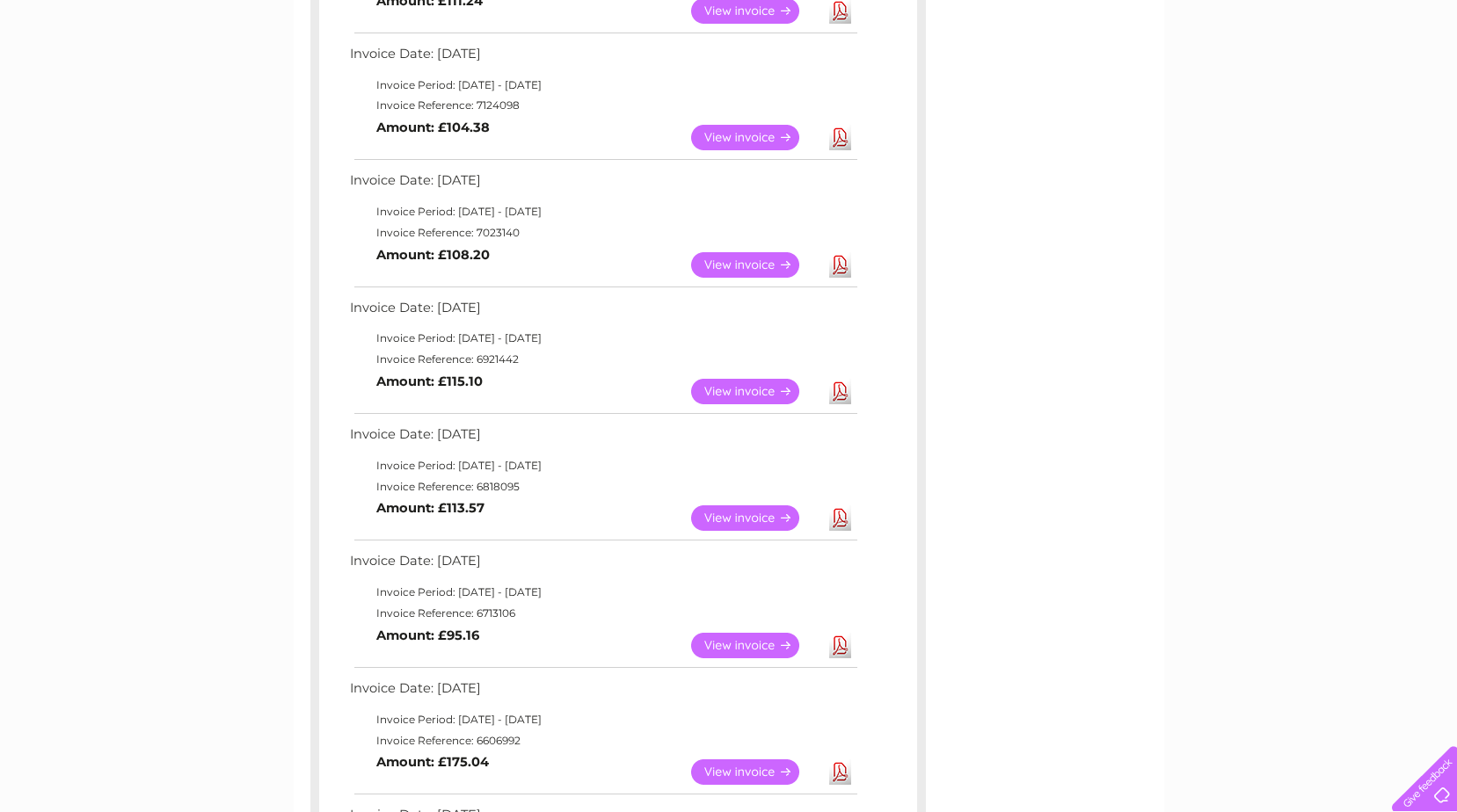
click at [750, 514] on link "View" at bounding box center [756, 518] width 129 height 26
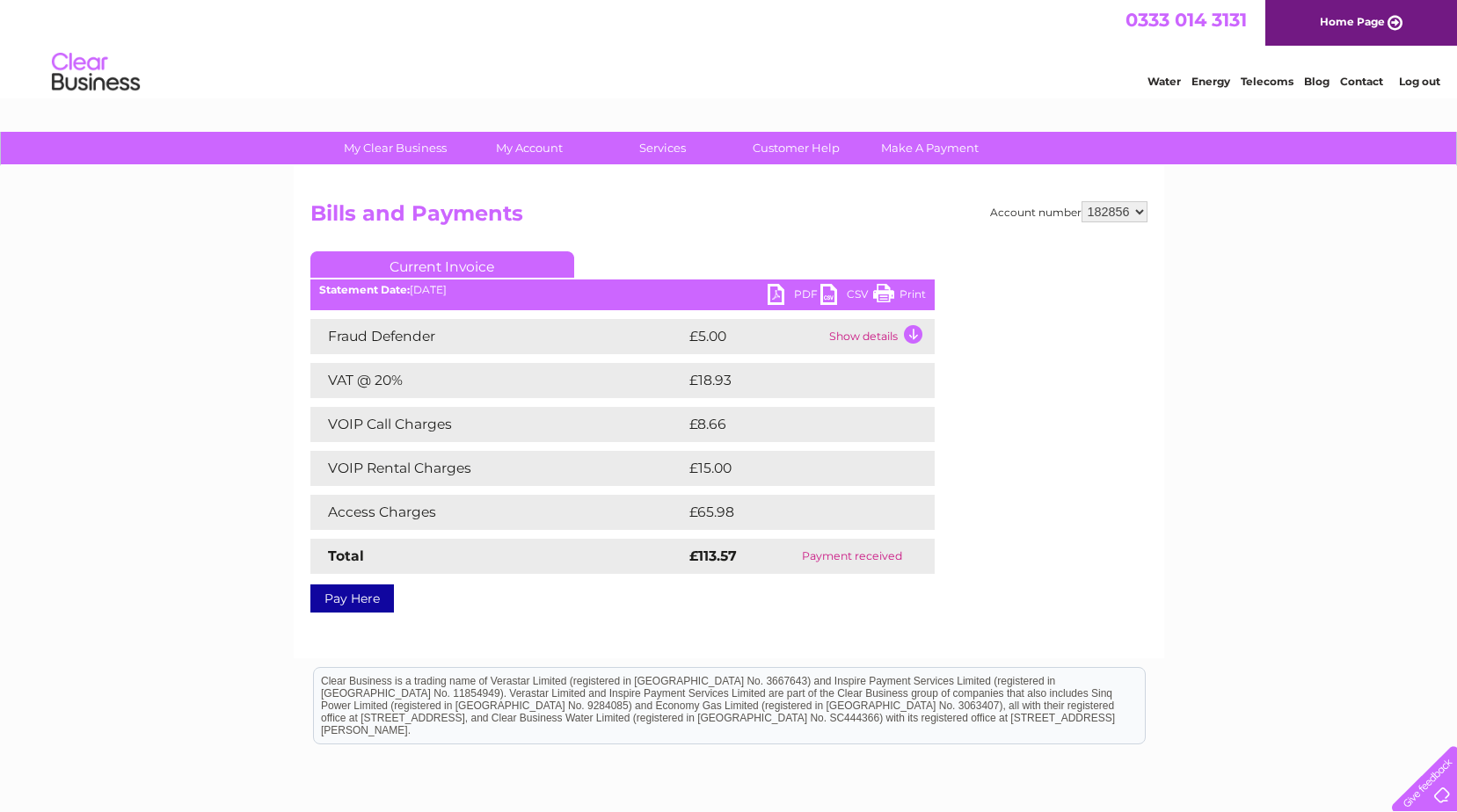
drag, startPoint x: 879, startPoint y: 293, endPoint x: 137, endPoint y: 57, distance: 778.6
click at [879, 293] on link "Print" at bounding box center [899, 297] width 53 height 26
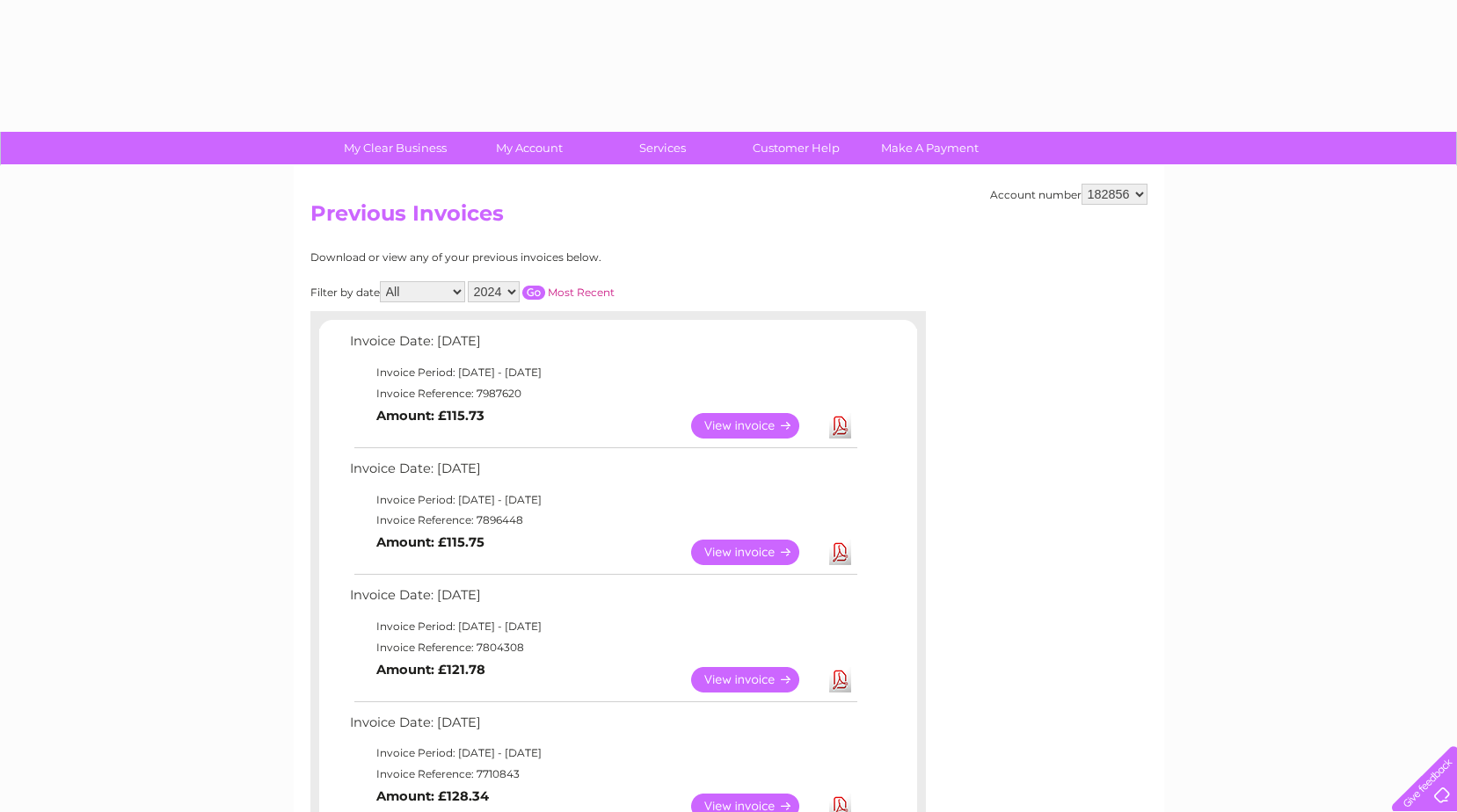
select select "2024"
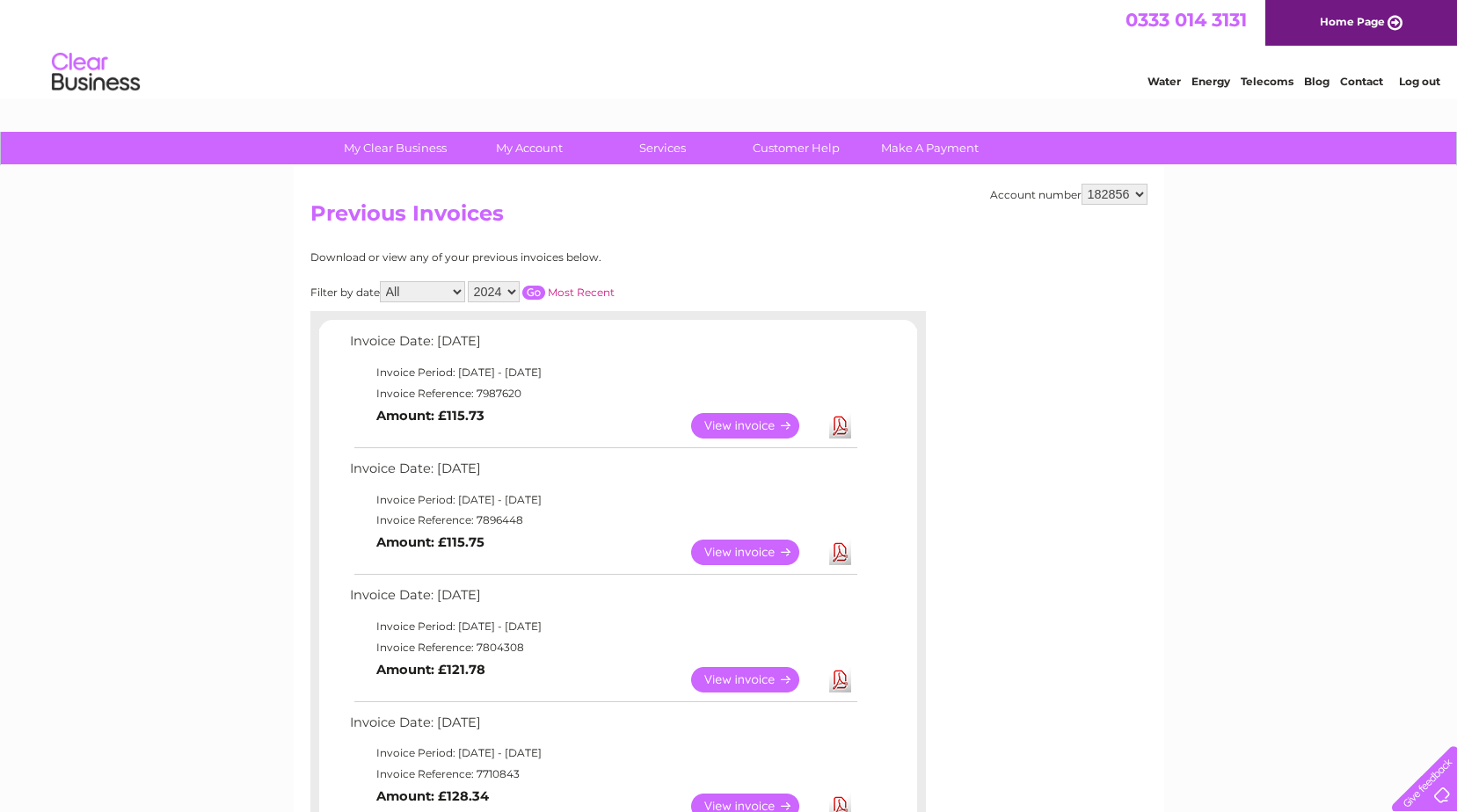
click at [530, 293] on input "button" at bounding box center [533, 292] width 23 height 14
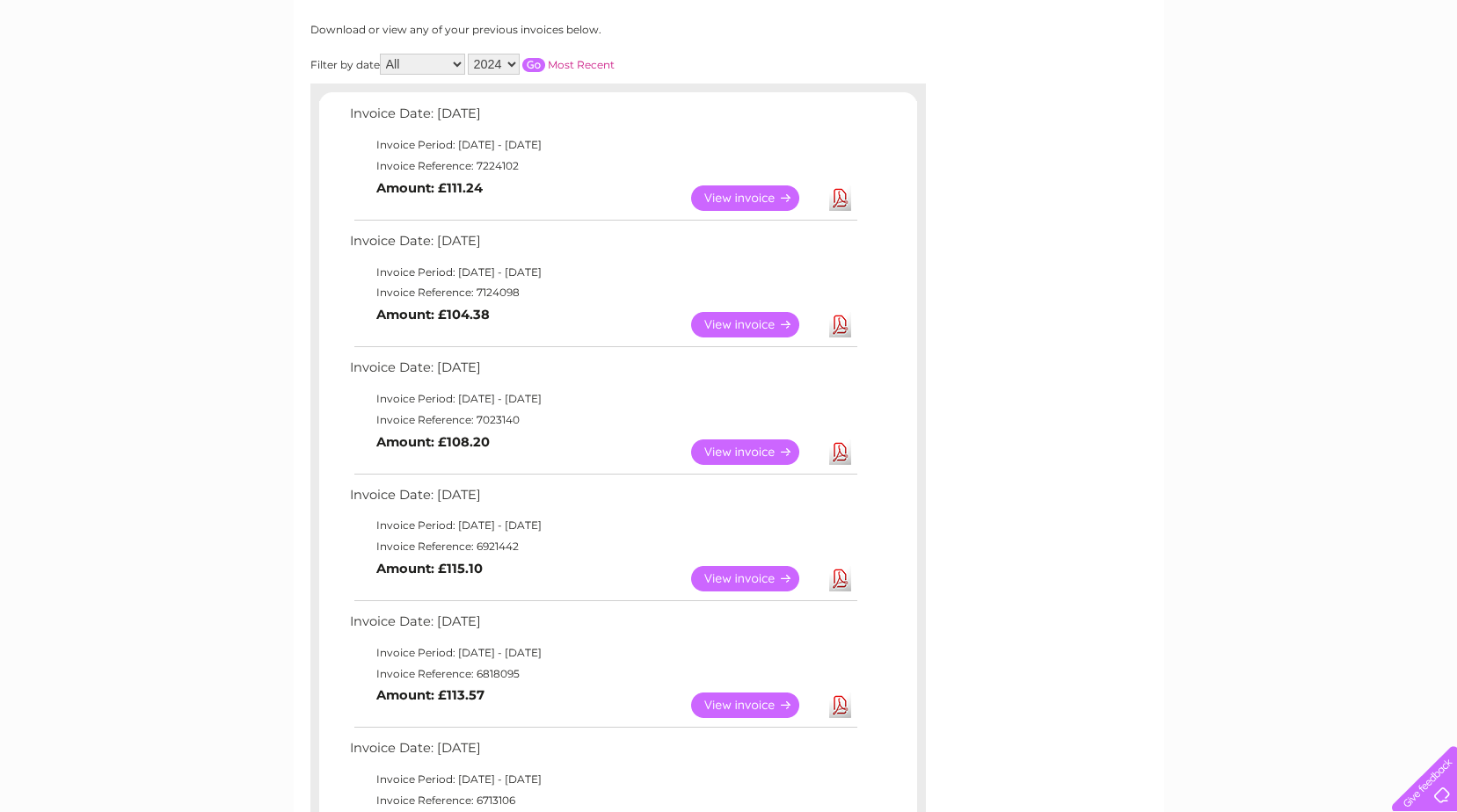
scroll to position [231, 0]
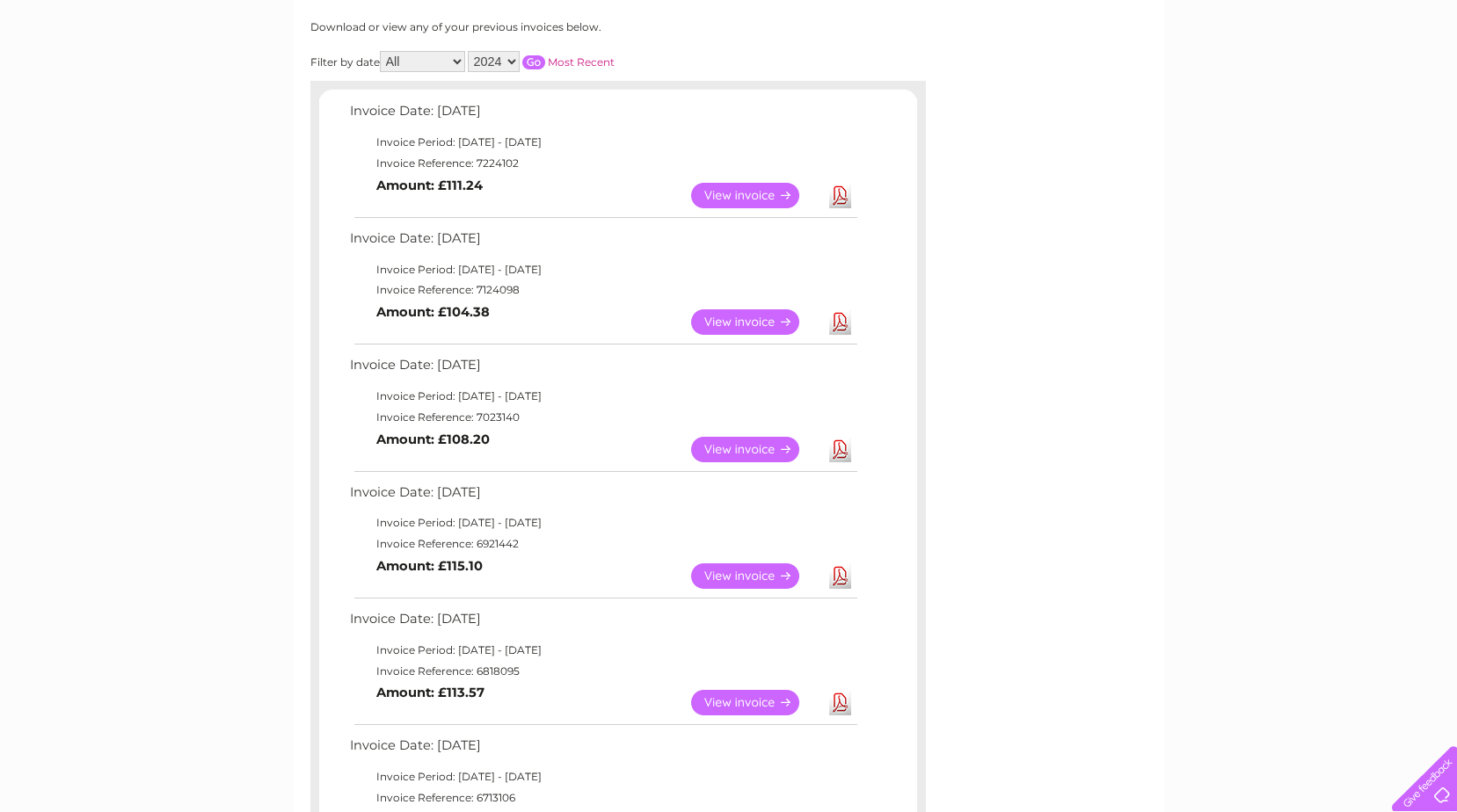
click at [753, 572] on link "View" at bounding box center [756, 576] width 129 height 26
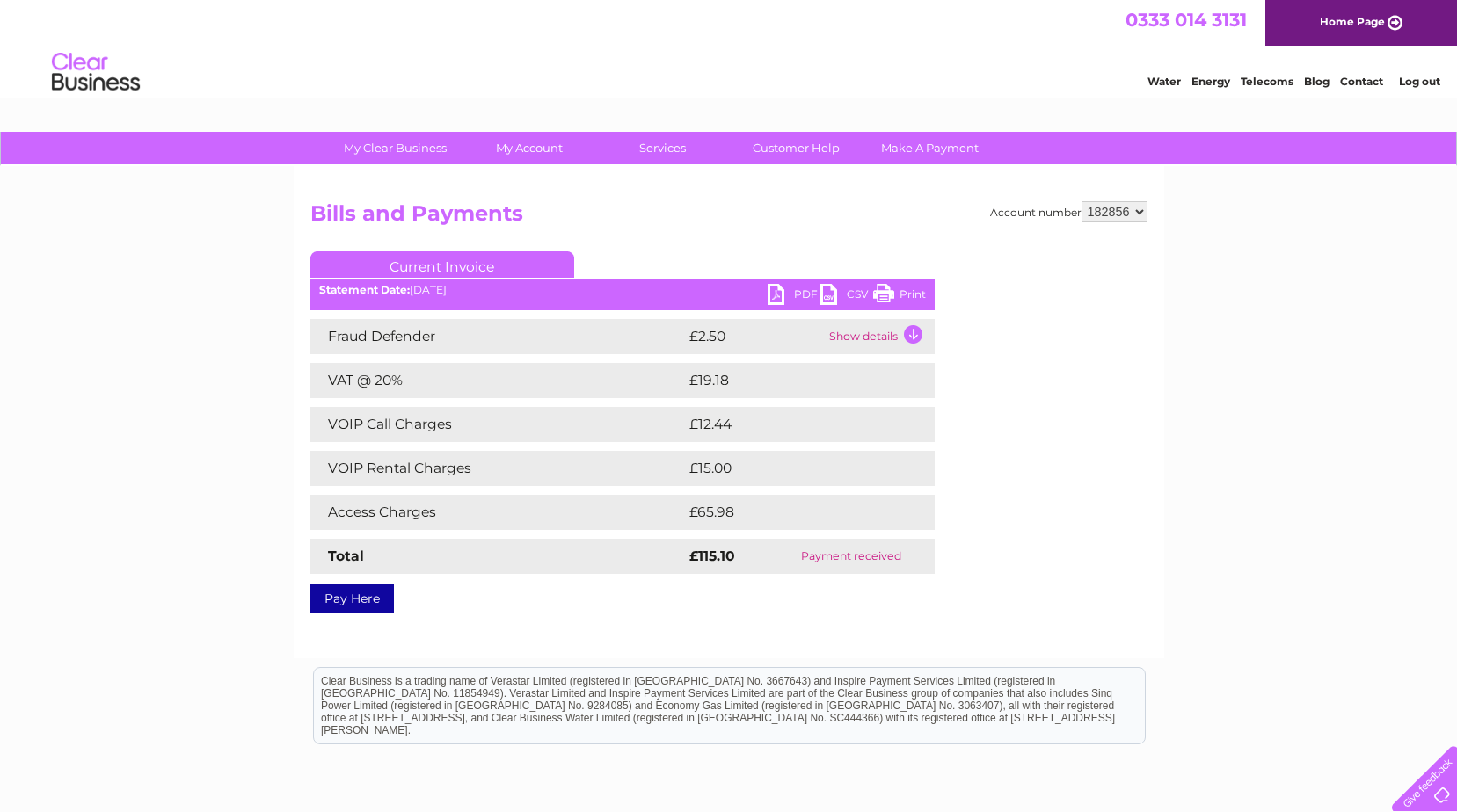
click at [886, 294] on link "Print" at bounding box center [899, 297] width 53 height 26
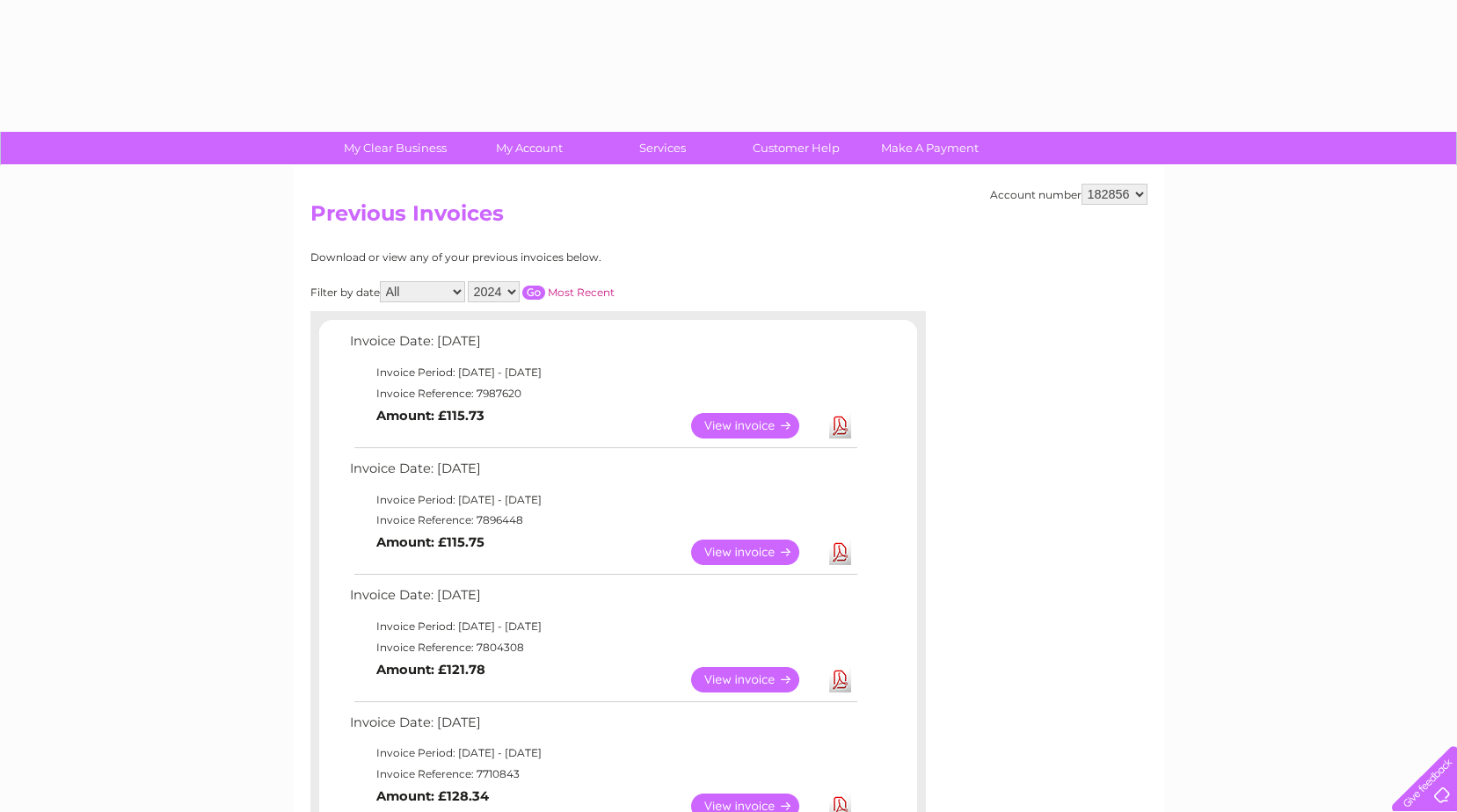
select select "2024"
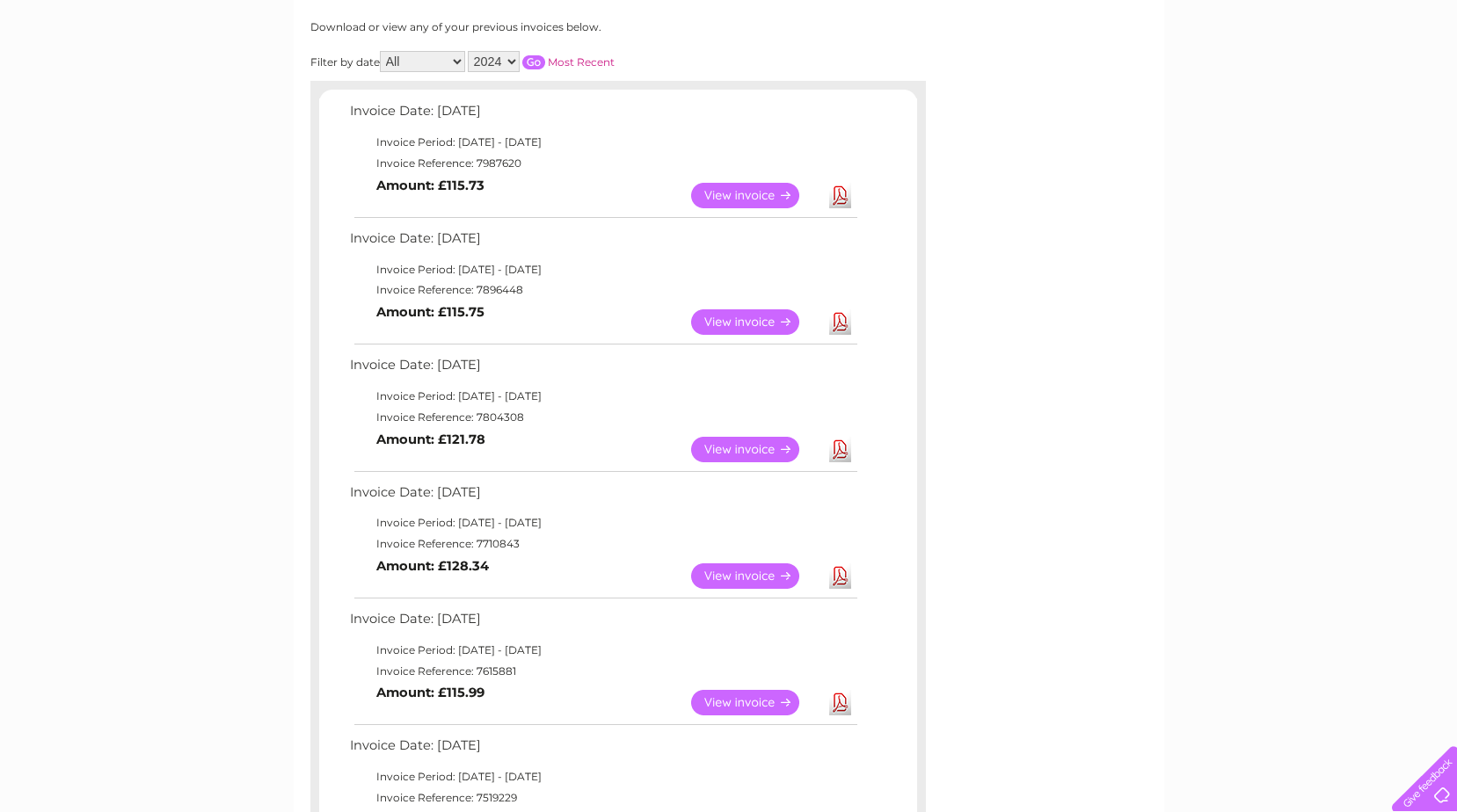
click at [538, 60] on input "button" at bounding box center [533, 61] width 23 height 14
click at [767, 451] on link "View" at bounding box center [756, 449] width 129 height 26
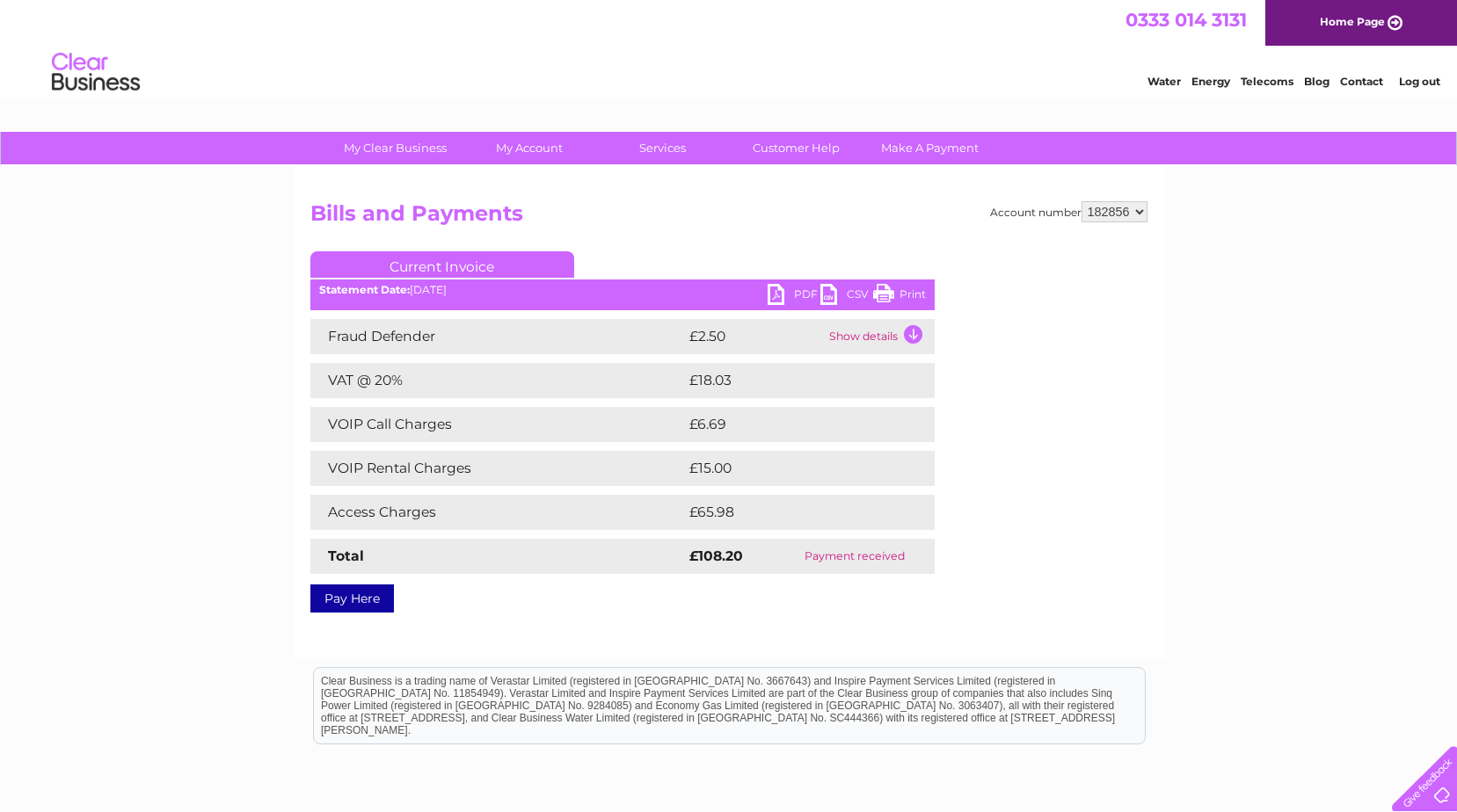
click at [878, 292] on link "Print" at bounding box center [899, 297] width 53 height 26
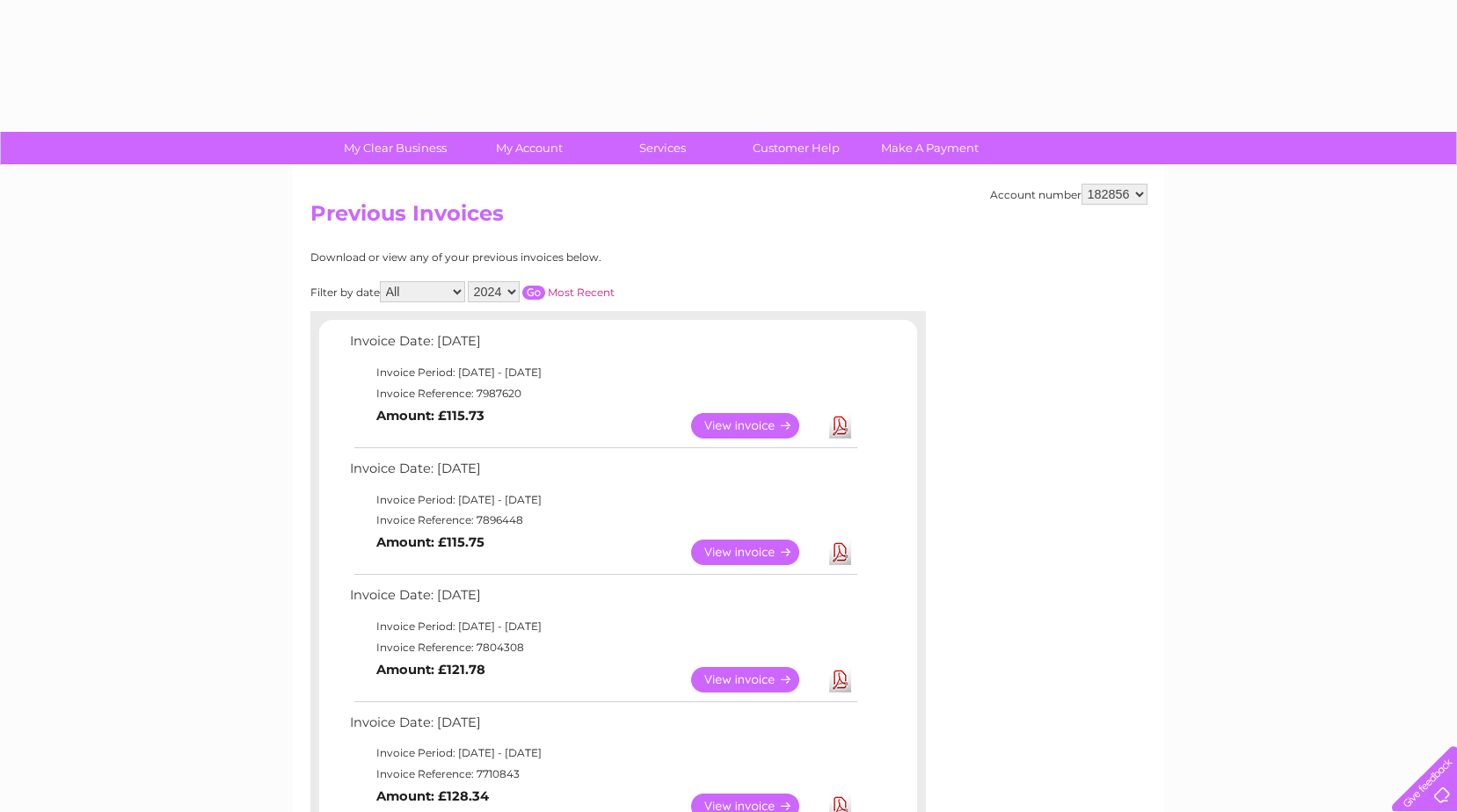
select select "2024"
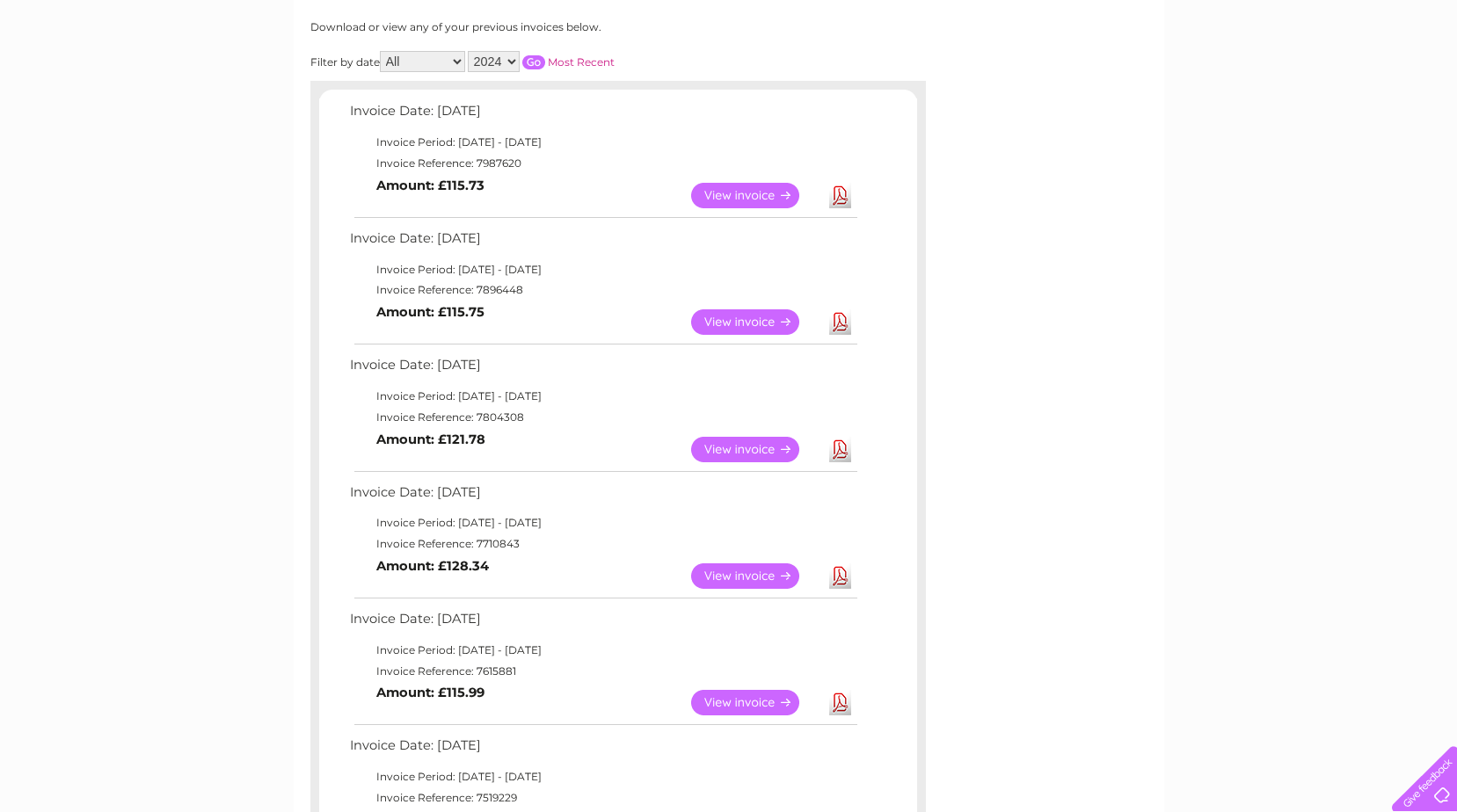
click at [538, 64] on input "button" at bounding box center [533, 61] width 23 height 14
click at [741, 317] on link "View" at bounding box center [756, 322] width 129 height 26
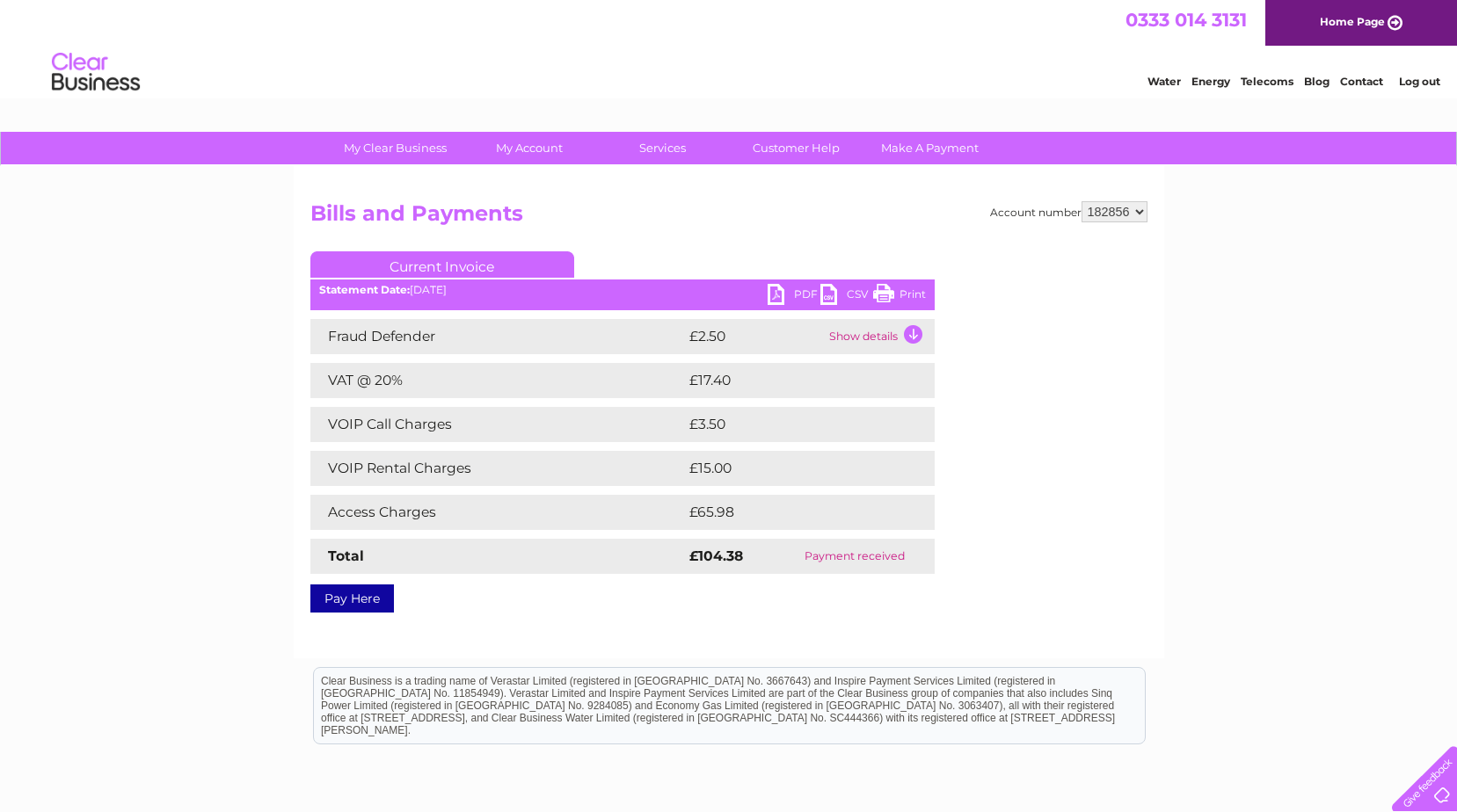
drag, startPoint x: 878, startPoint y: 292, endPoint x: 134, endPoint y: 57, distance: 780.2
click at [878, 292] on link "Print" at bounding box center [899, 297] width 53 height 26
drag, startPoint x: 244, startPoint y: 60, endPoint x: 884, endPoint y: 289, distance: 679.7
click at [884, 289] on link "Print" at bounding box center [899, 297] width 53 height 26
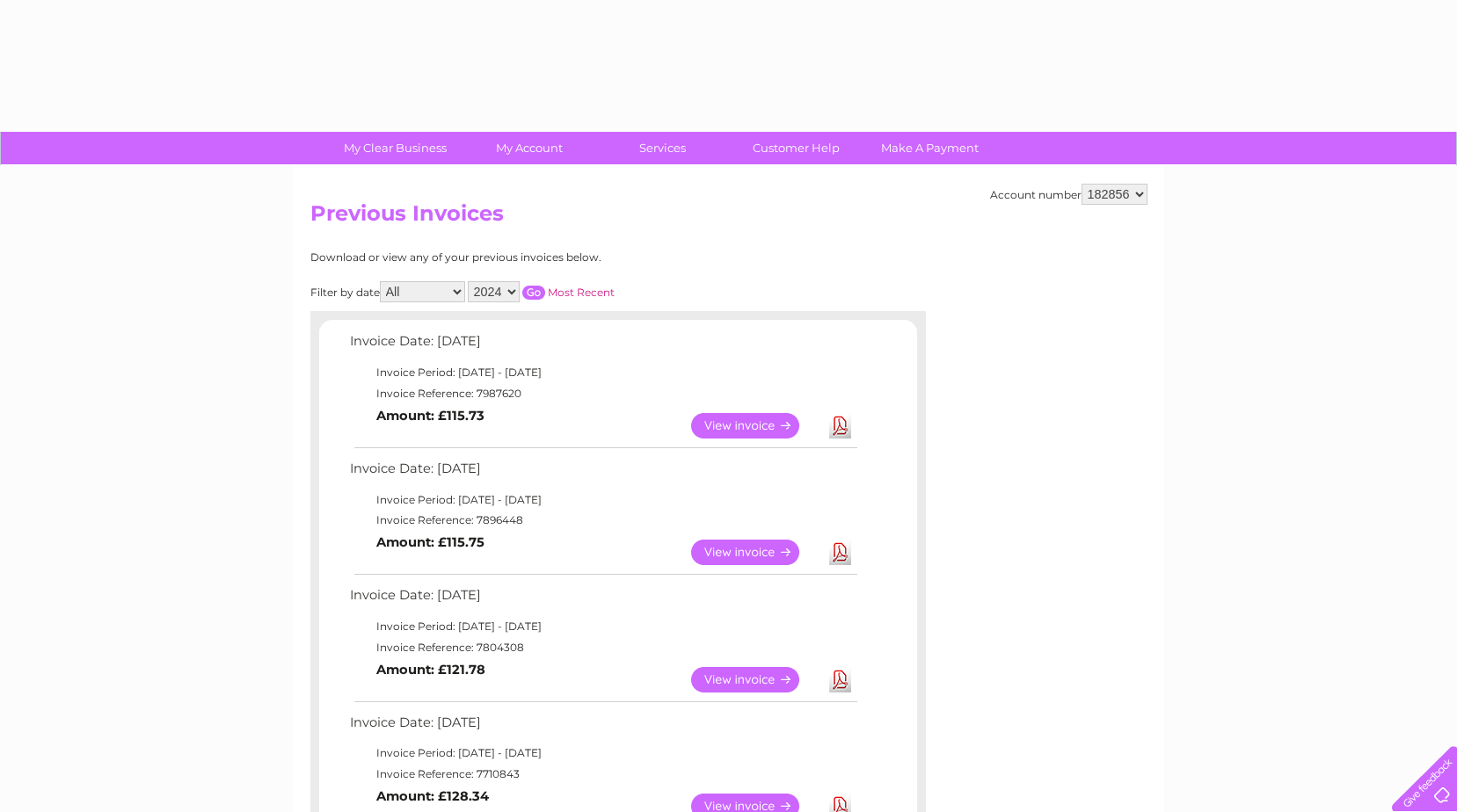
select select "2024"
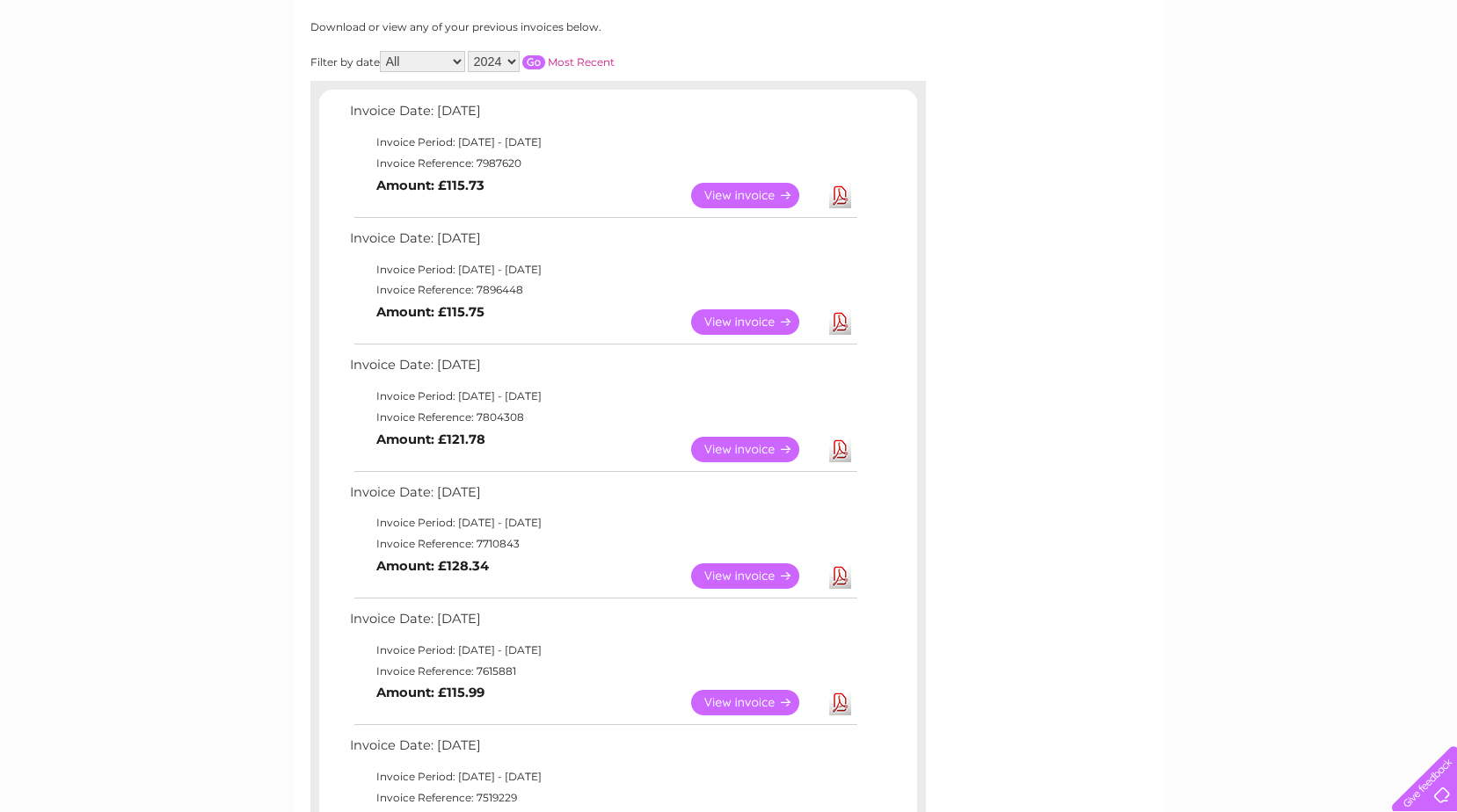
click at [533, 61] on input "button" at bounding box center [533, 61] width 23 height 14
click at [740, 191] on link "View" at bounding box center [756, 196] width 129 height 26
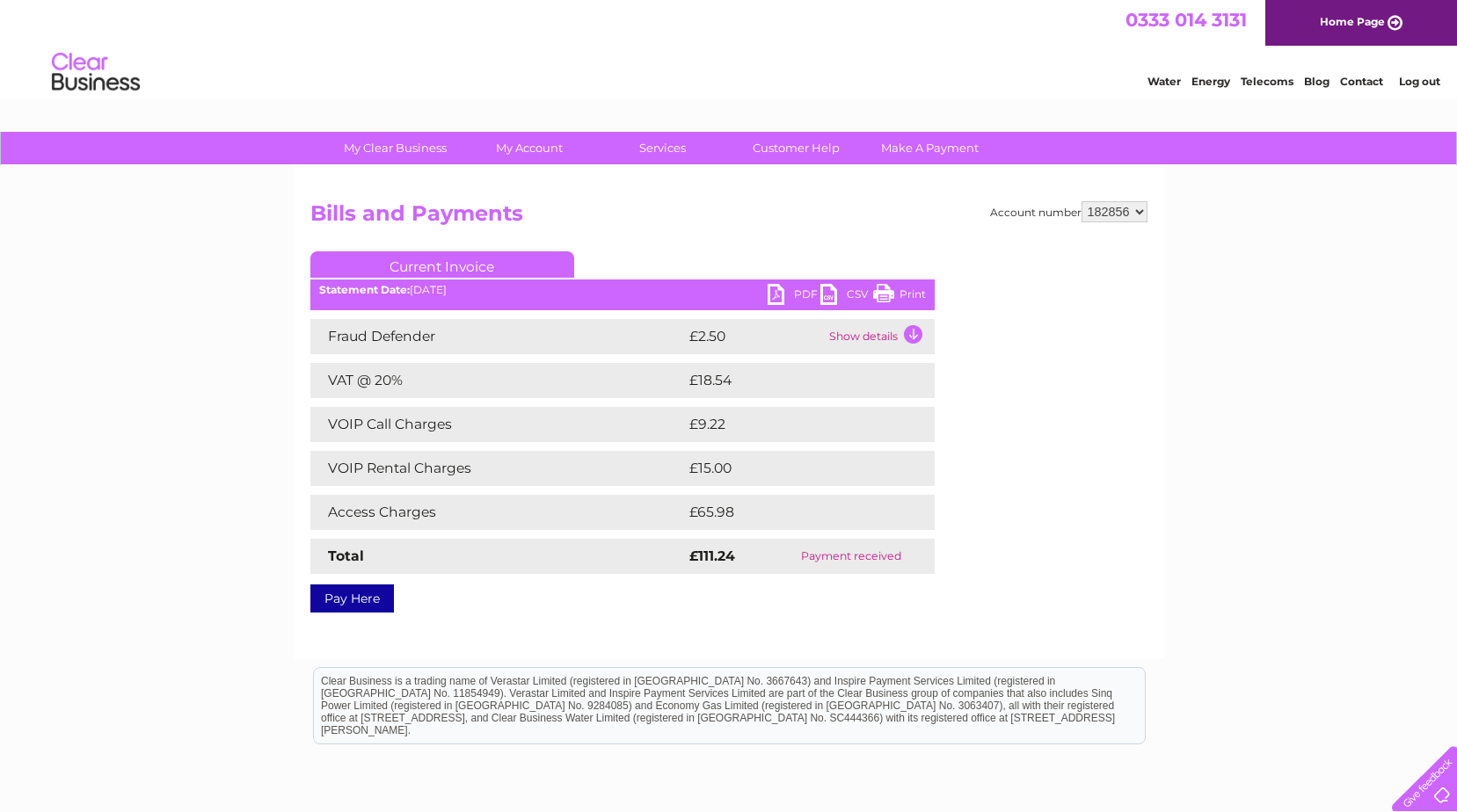
click at [886, 288] on link "Print" at bounding box center [899, 297] width 53 height 26
